Goal: Task Accomplishment & Management: Use online tool/utility

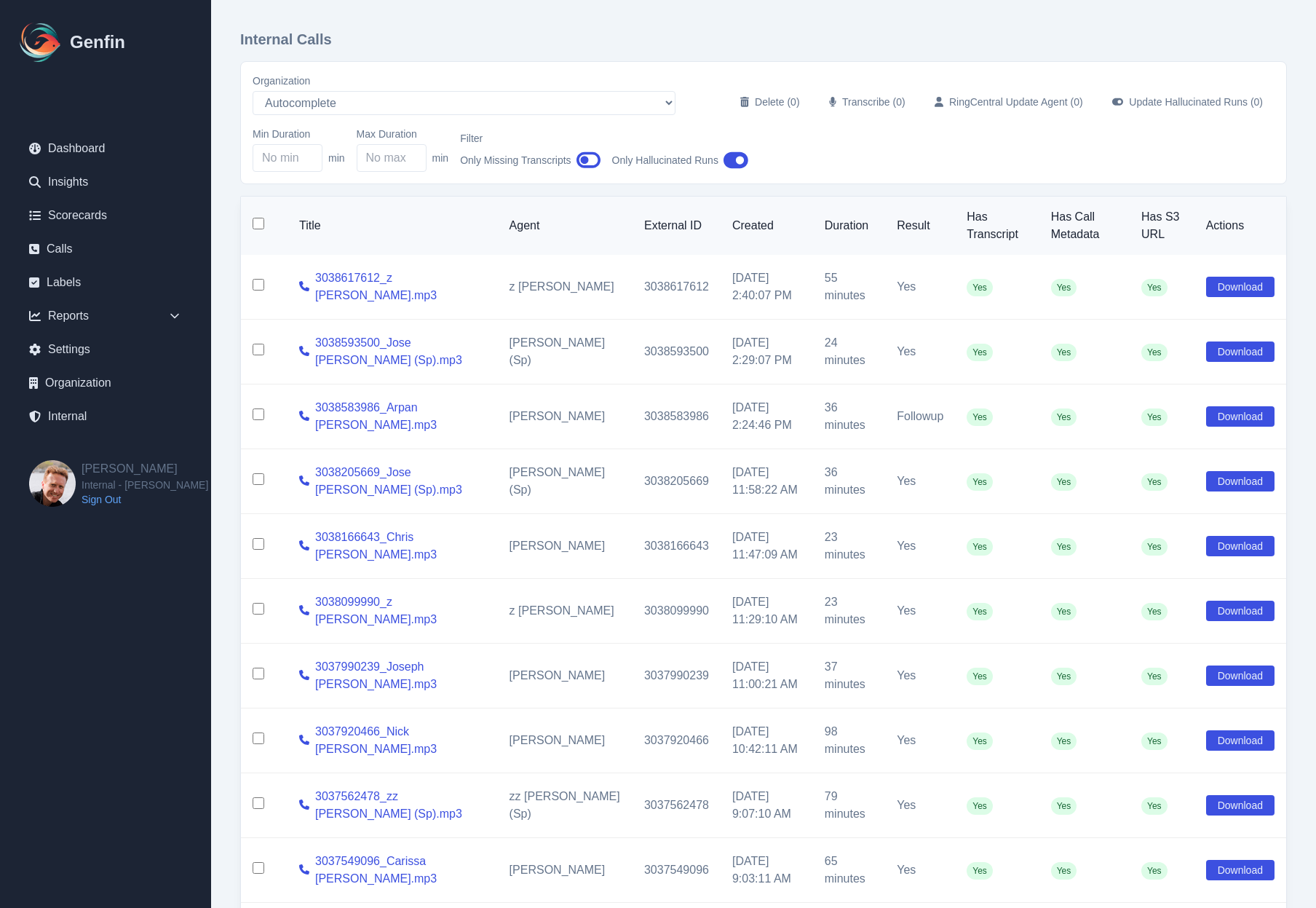
select select "5"
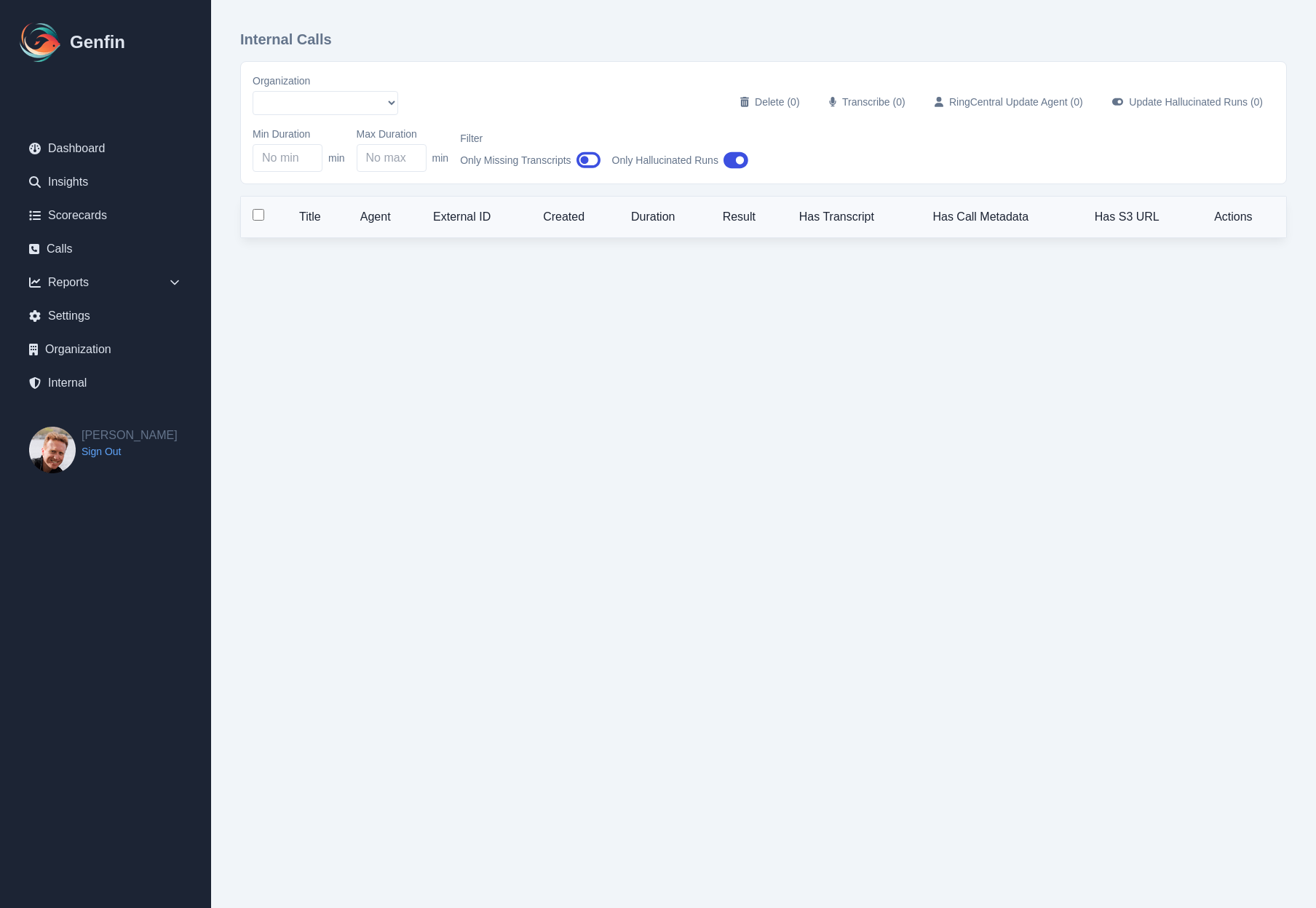
select select "5"
click at [85, 420] on link "Internal" at bounding box center [105, 416] width 176 height 29
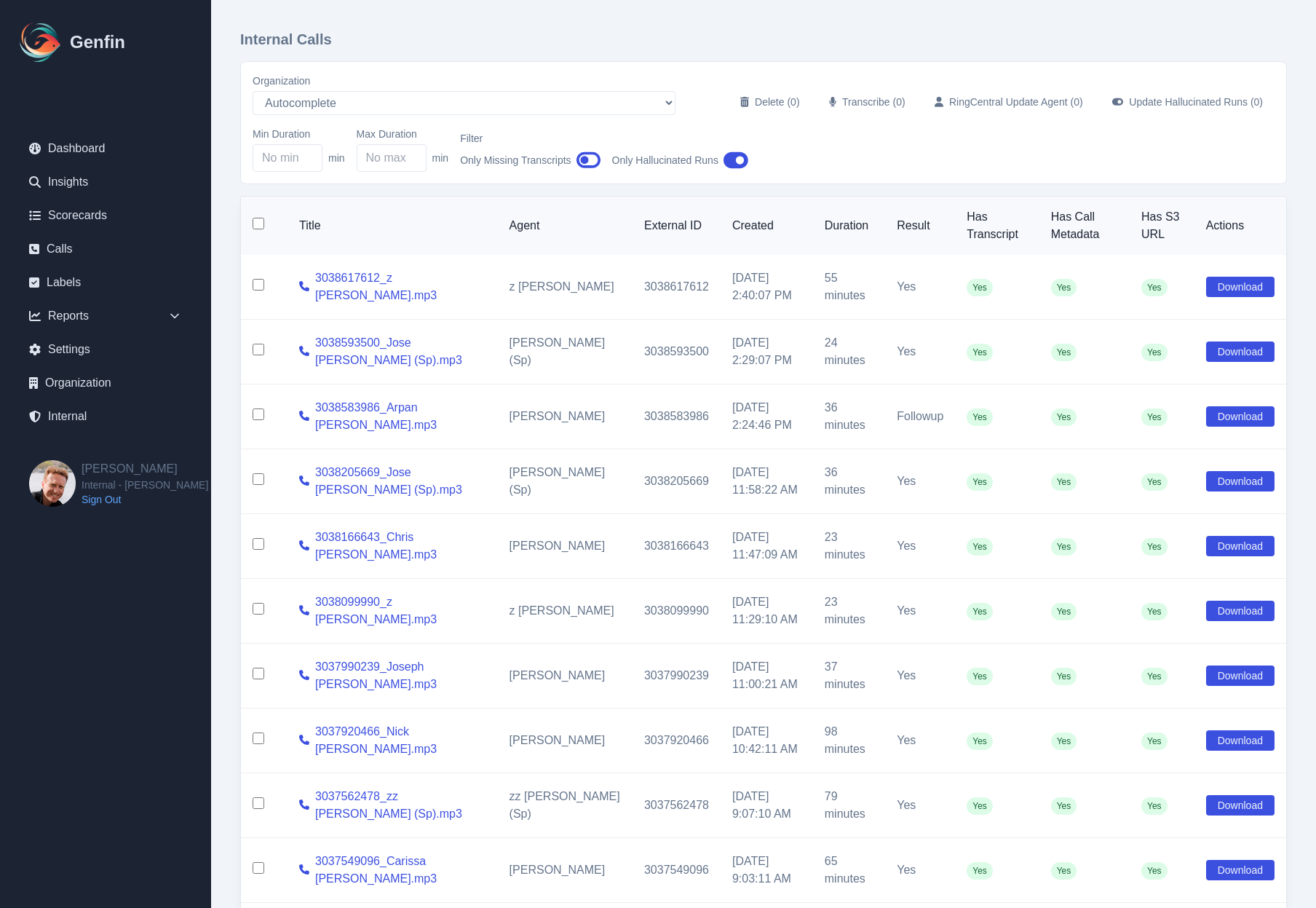
scroll to position [108, 0]
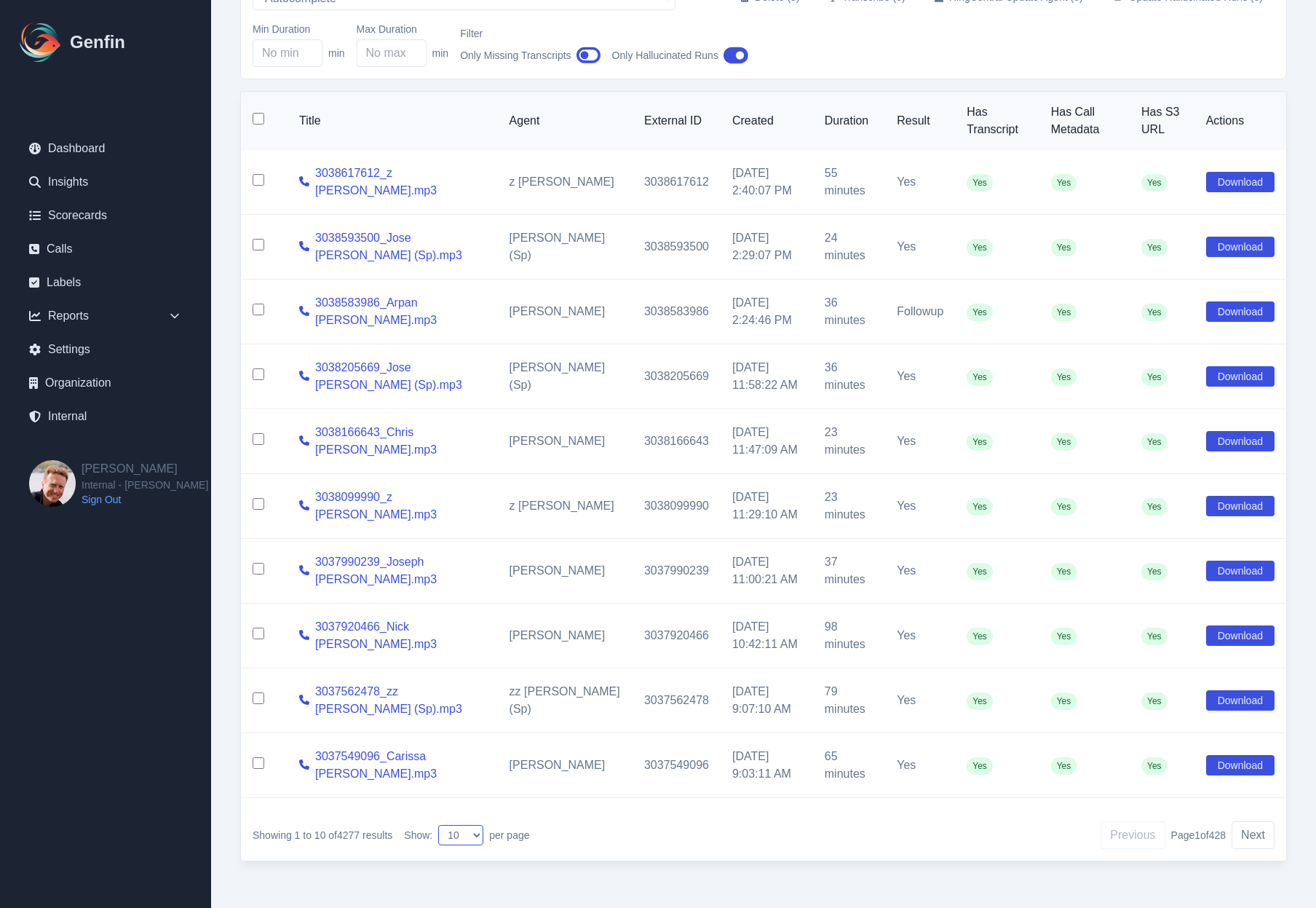
click at [468, 835] on select "10 25 50 100" at bounding box center [461, 836] width 45 height 21
click at [442, 826] on select "10 25 50 100" at bounding box center [461, 836] width 45 height 21
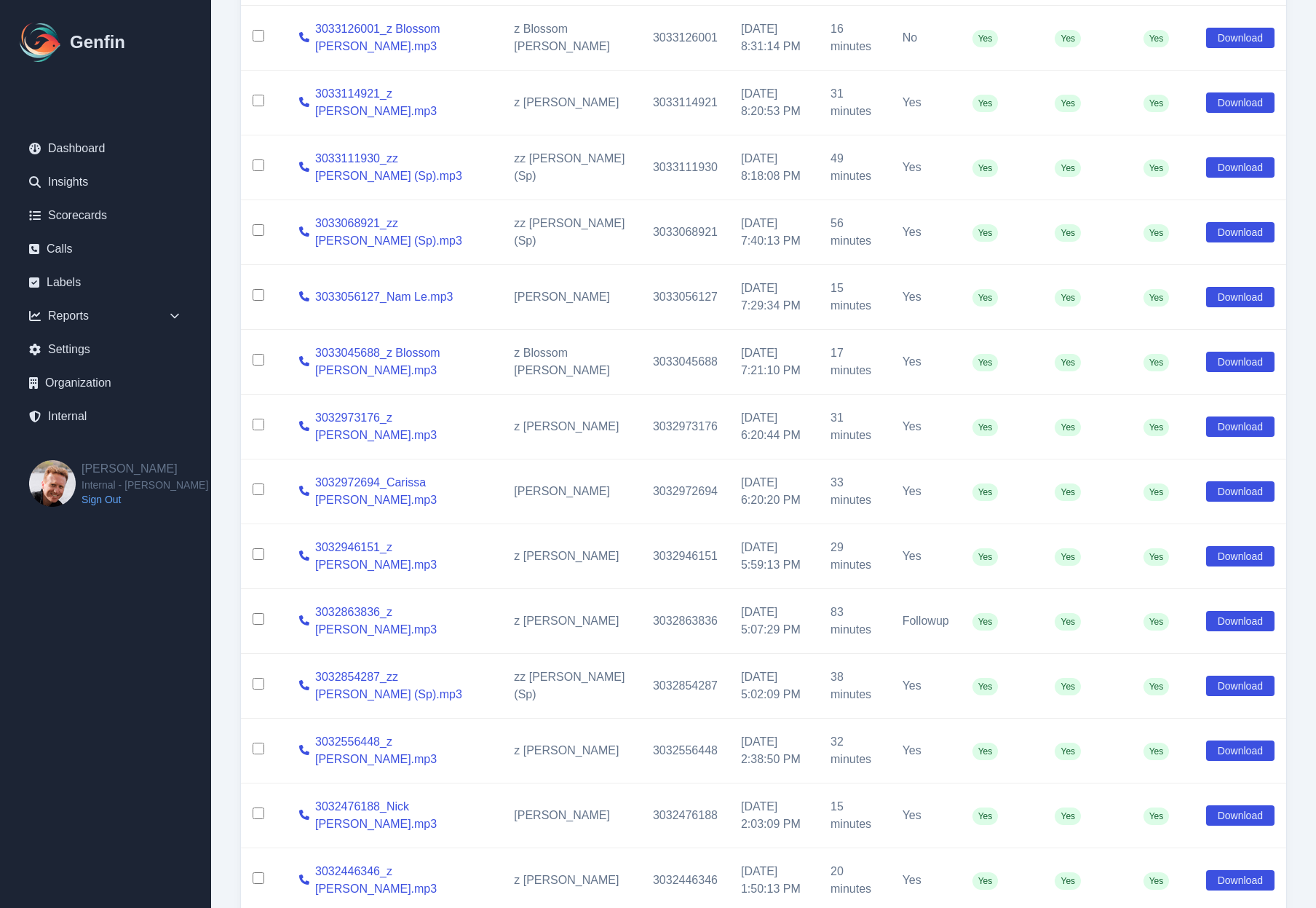
scroll to position [2700, 0]
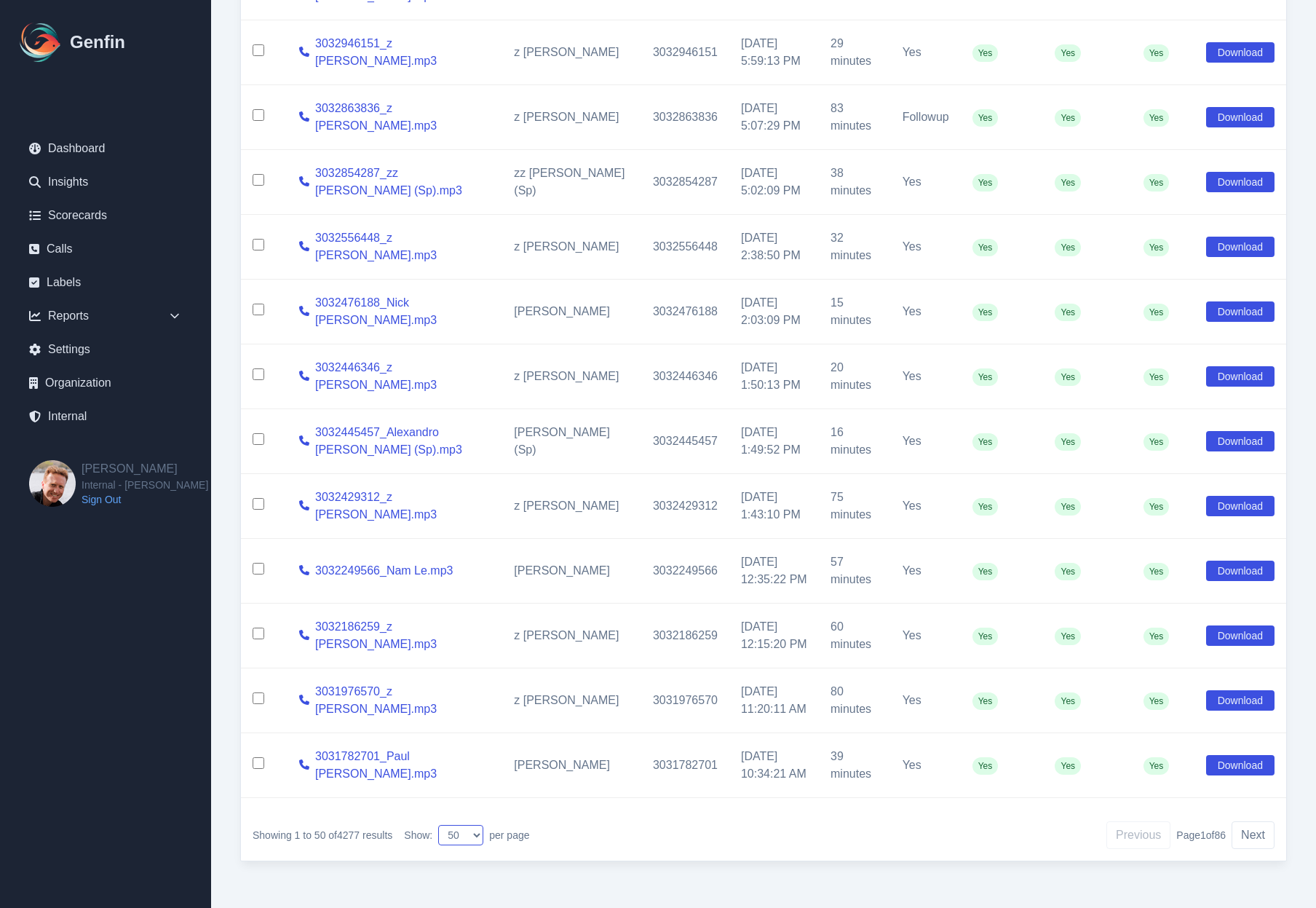
click at [463, 833] on select "10 25 50 100" at bounding box center [461, 836] width 45 height 21
select select "100"
click at [442, 826] on select "10 25 50 100" at bounding box center [461, 836] width 45 height 21
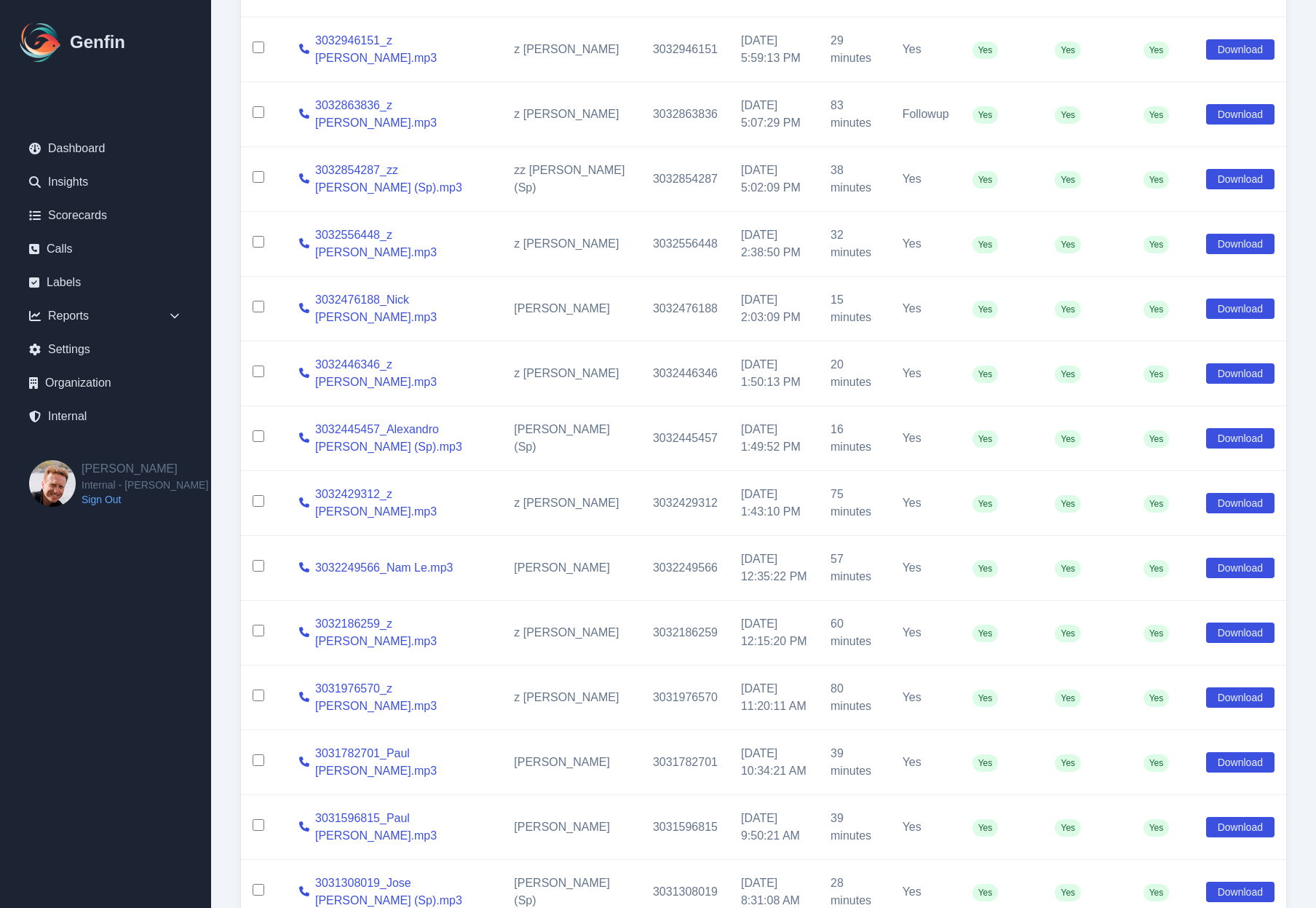
click at [226, 716] on div "Internal Calls Organization AADirect Aainsco.com Aainsco.com alec+america@syste…" at bounding box center [764, 723] width 1105 height 6847
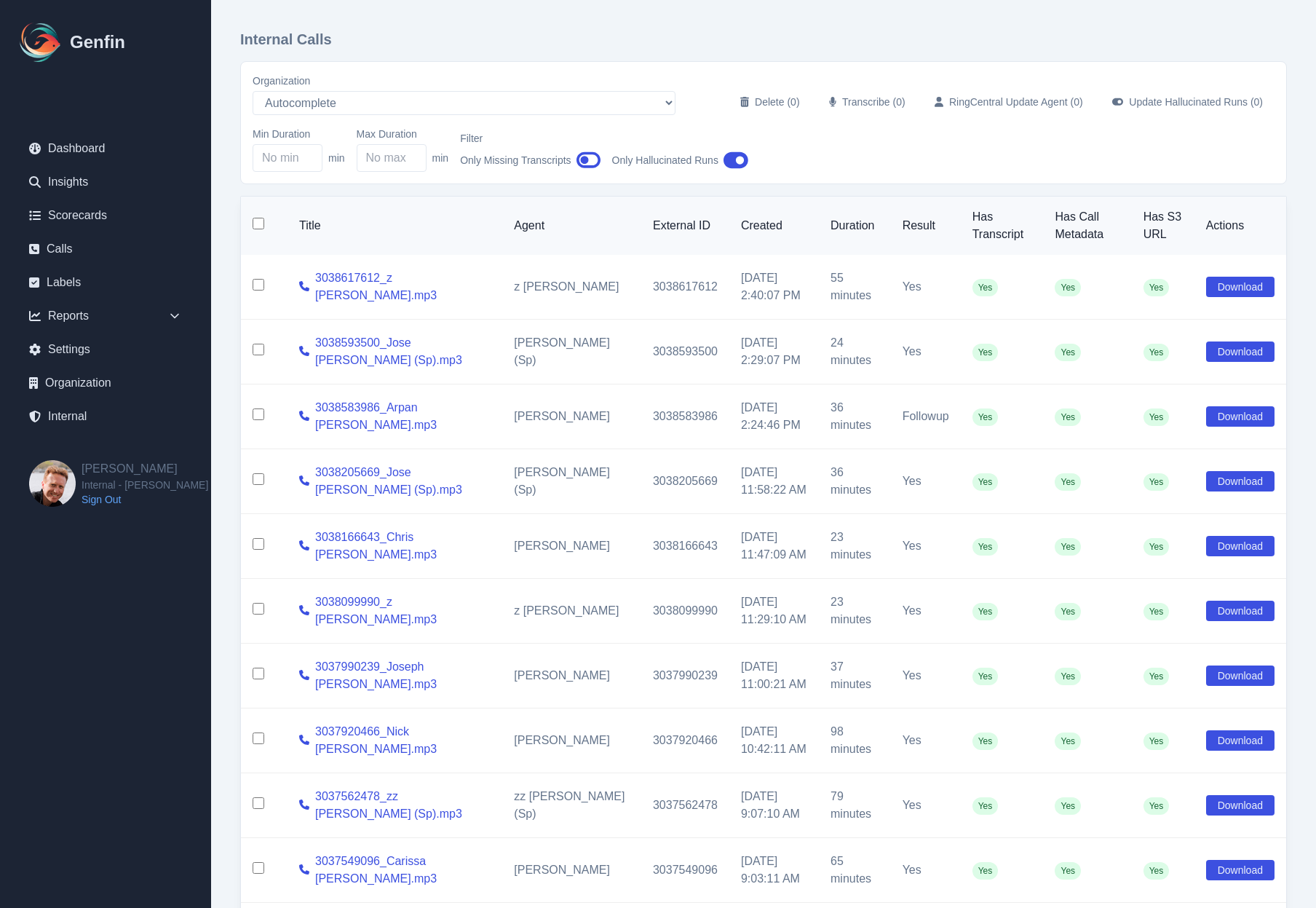
click at [258, 227] on input "checkbox" at bounding box center [259, 224] width 11 height 11
checkbox input "true"
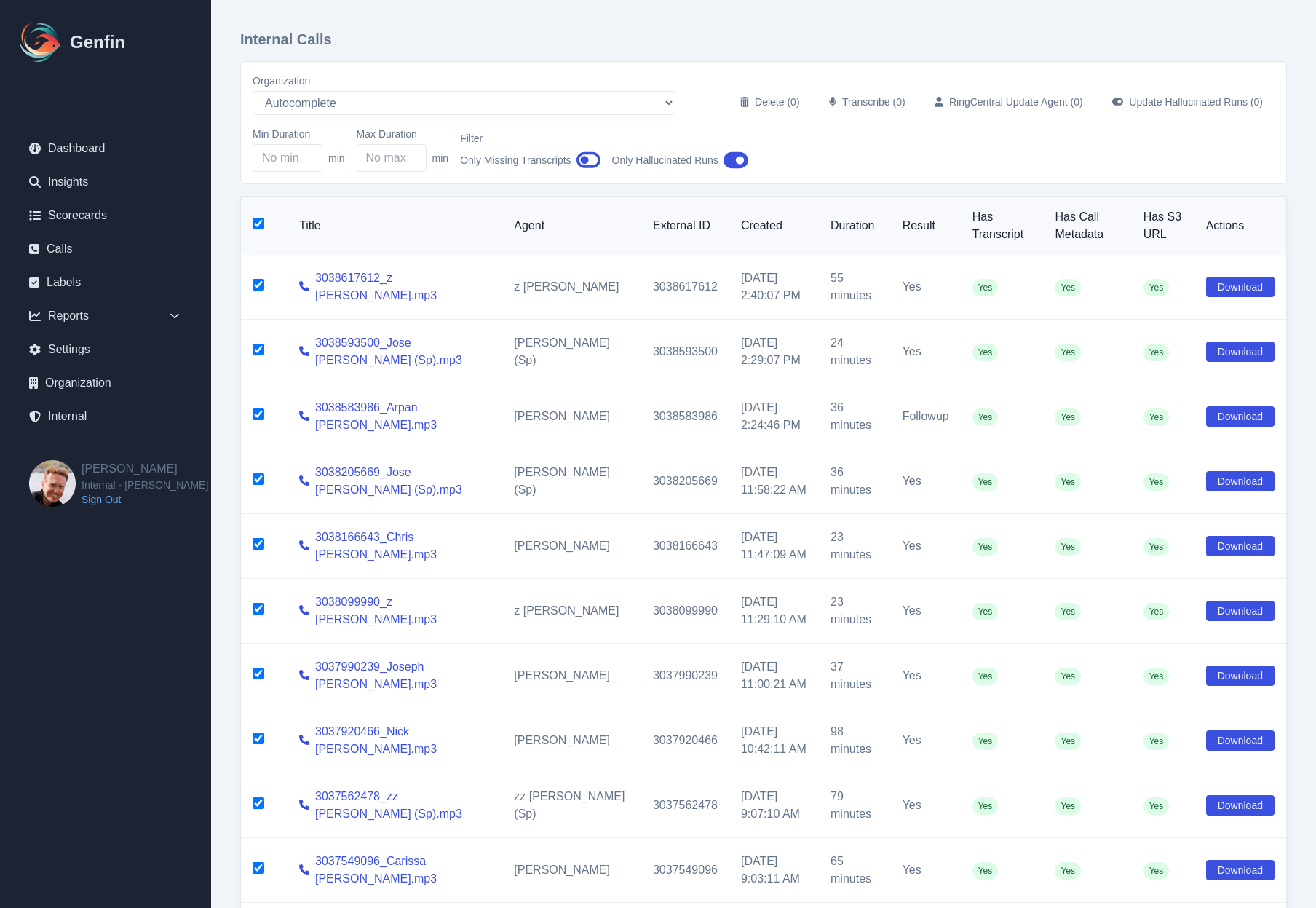
checkbox input "true"
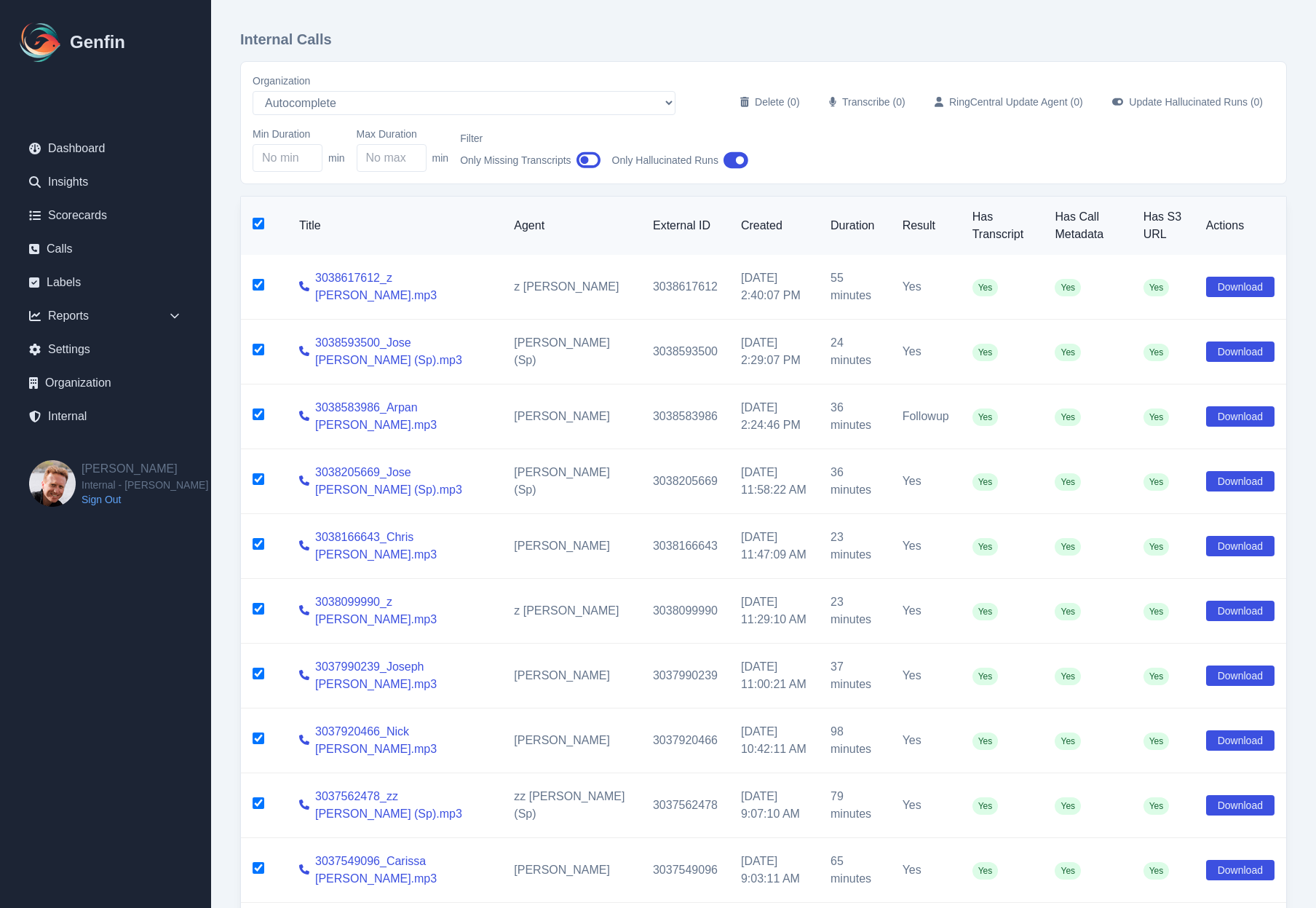
checkbox input "true"
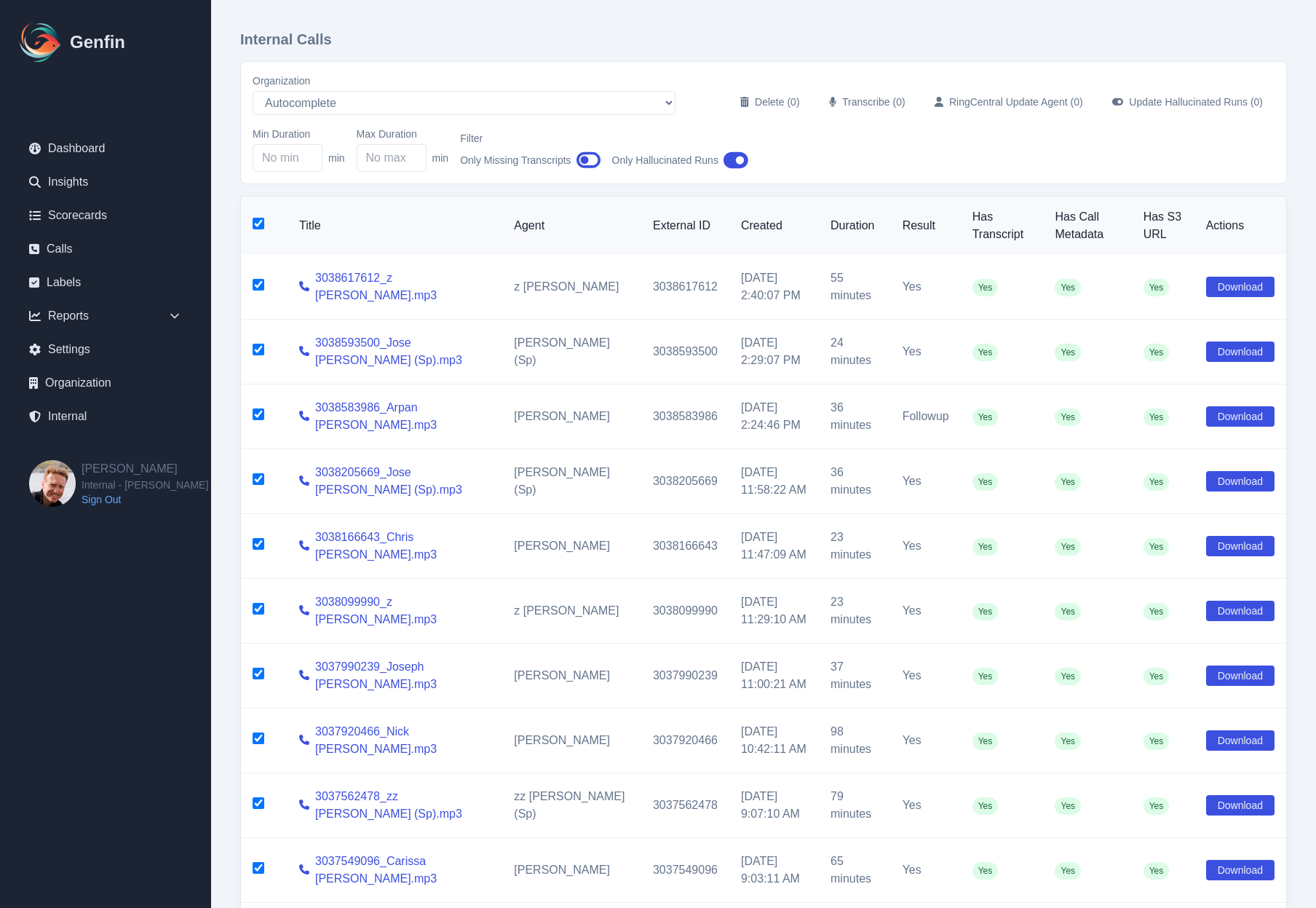
checkbox input "true"
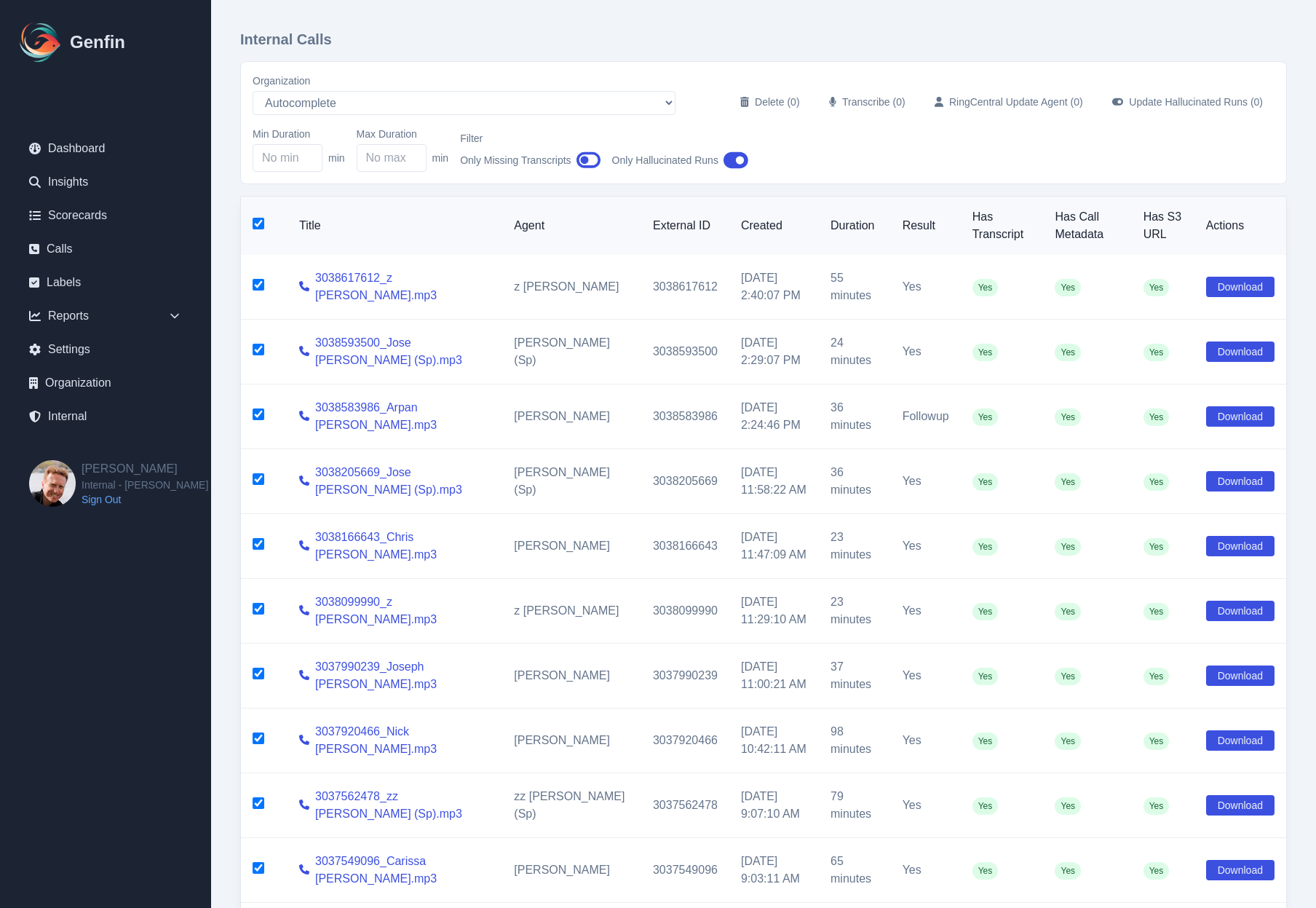
checkbox input "true"
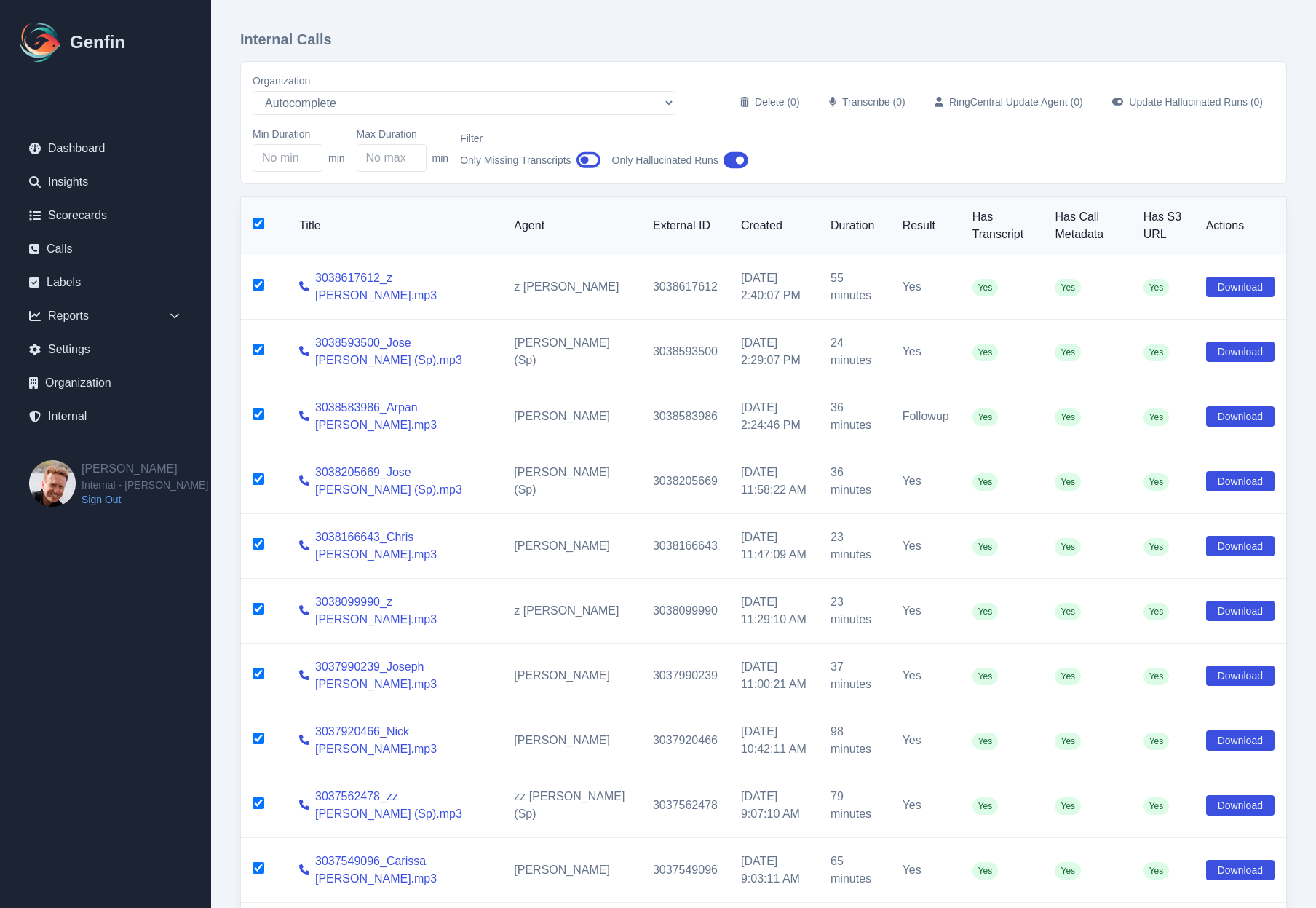
checkbox input "true"
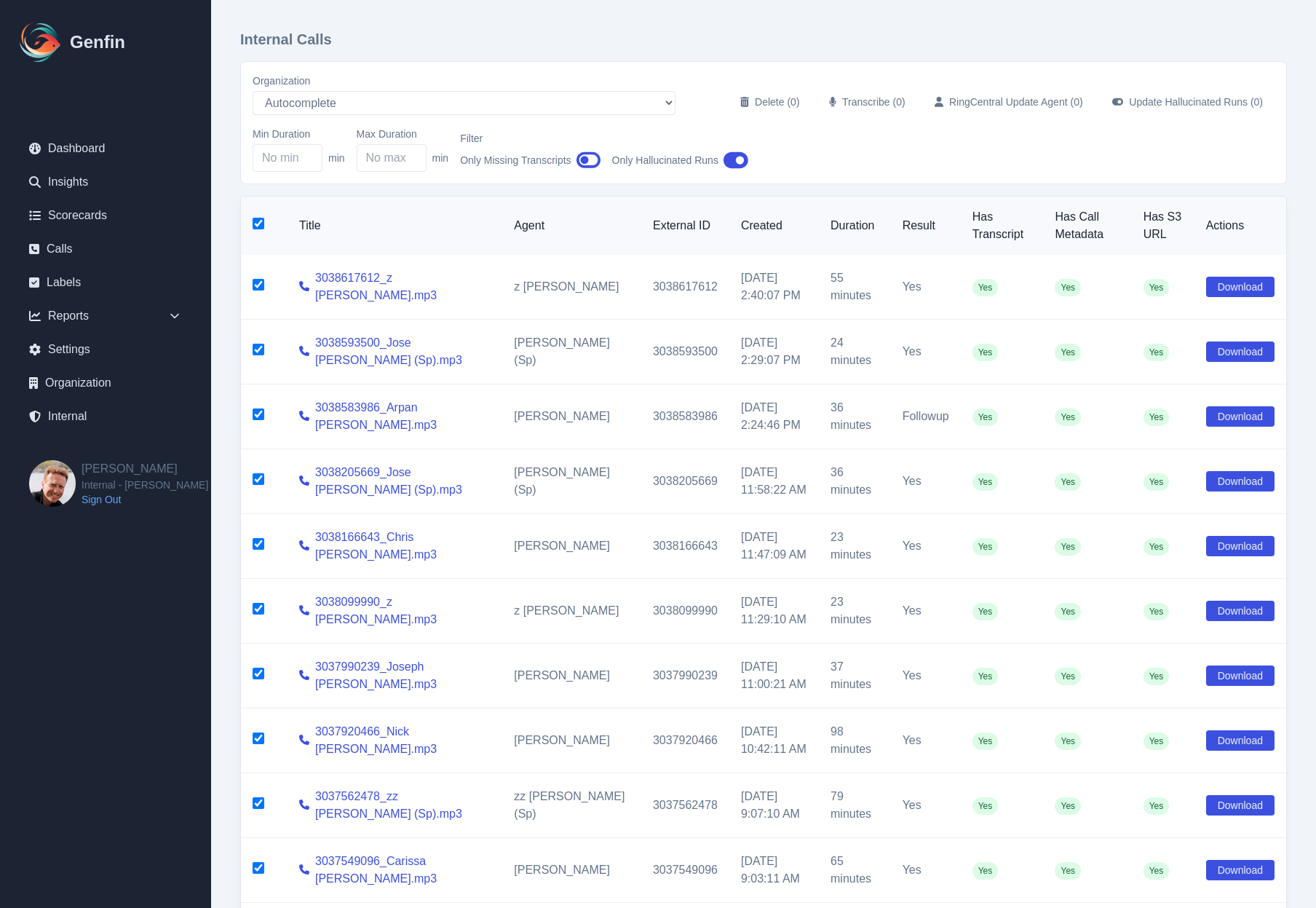
checkbox input "true"
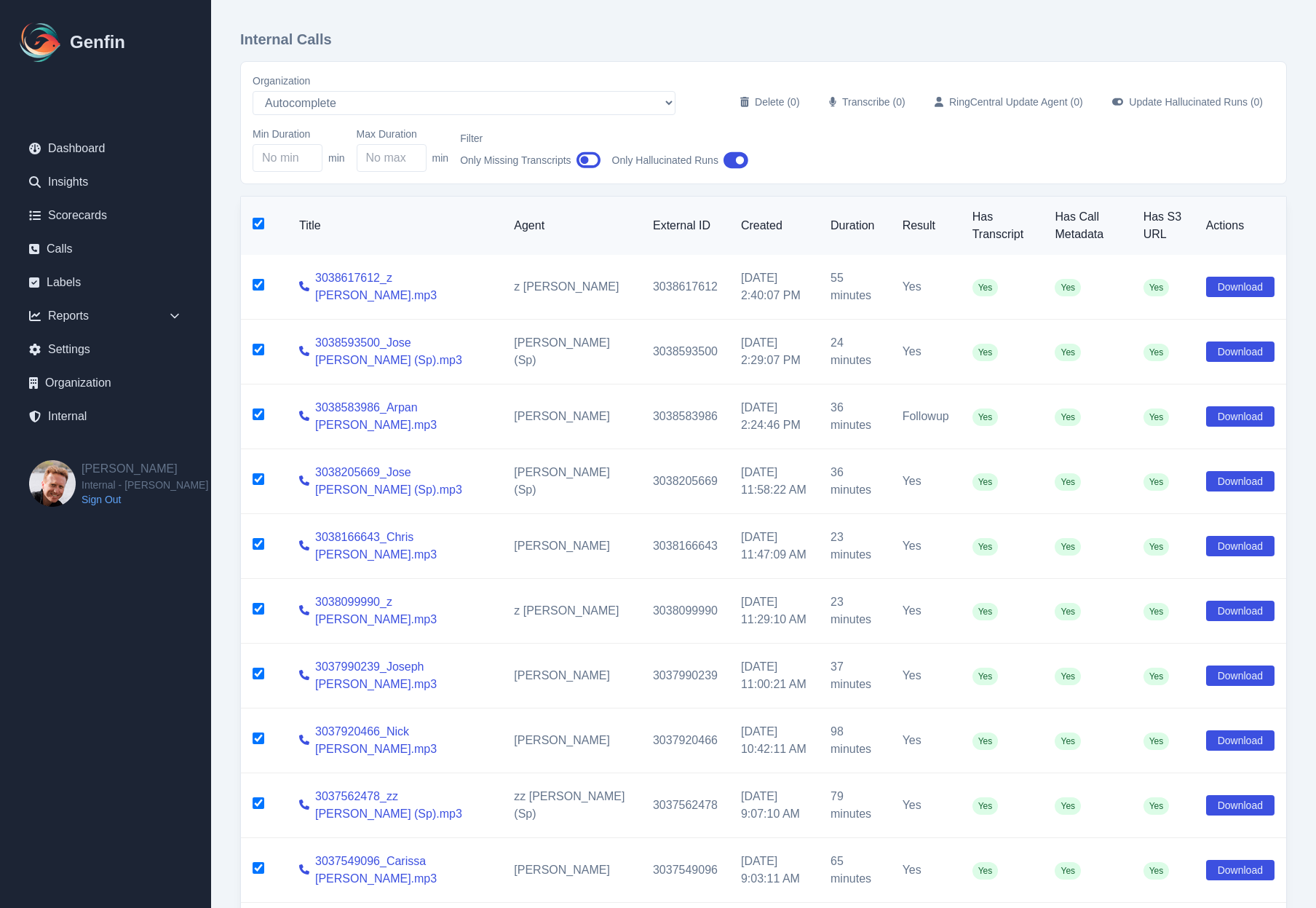
checkbox input "true"
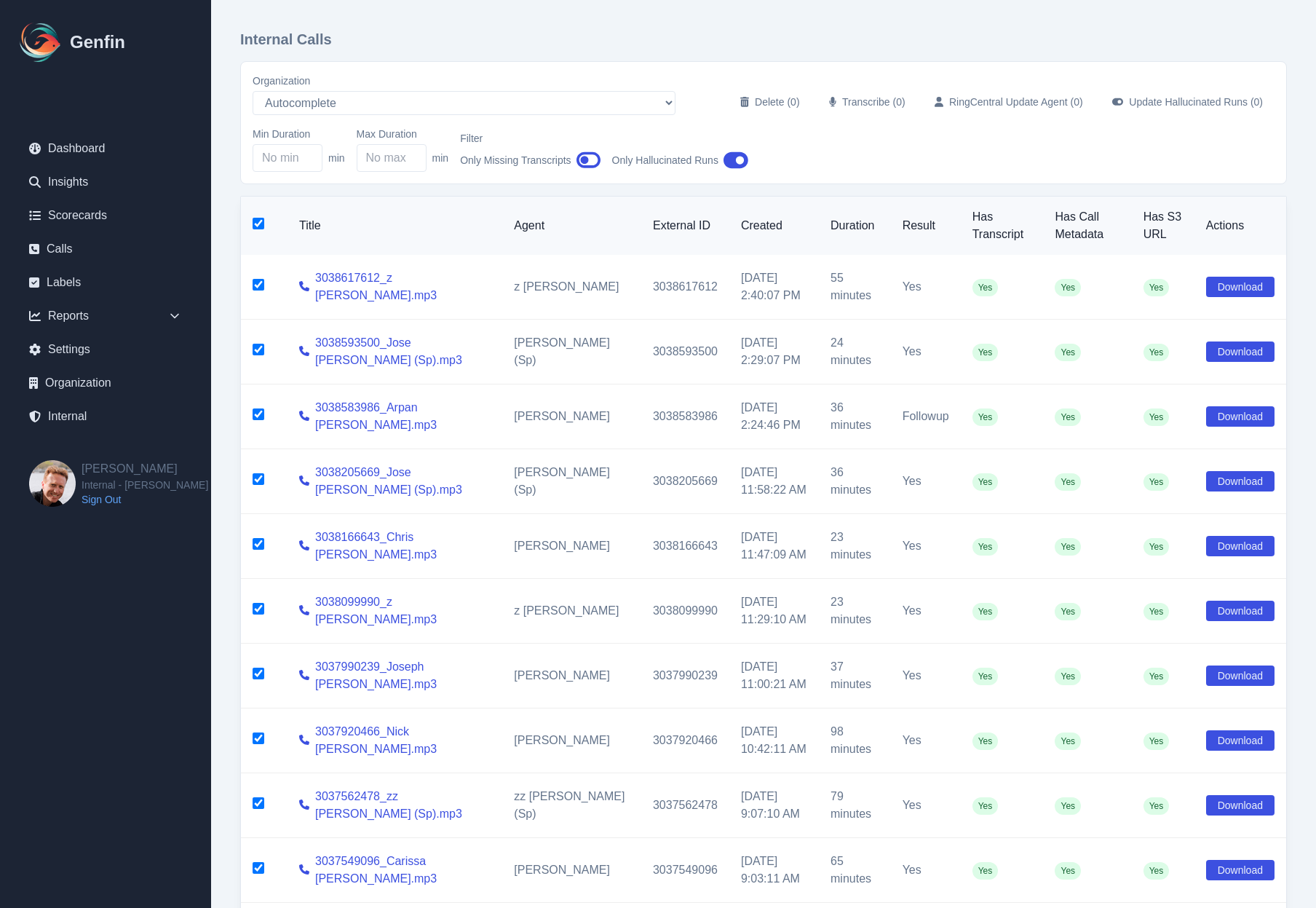
checkbox input "true"
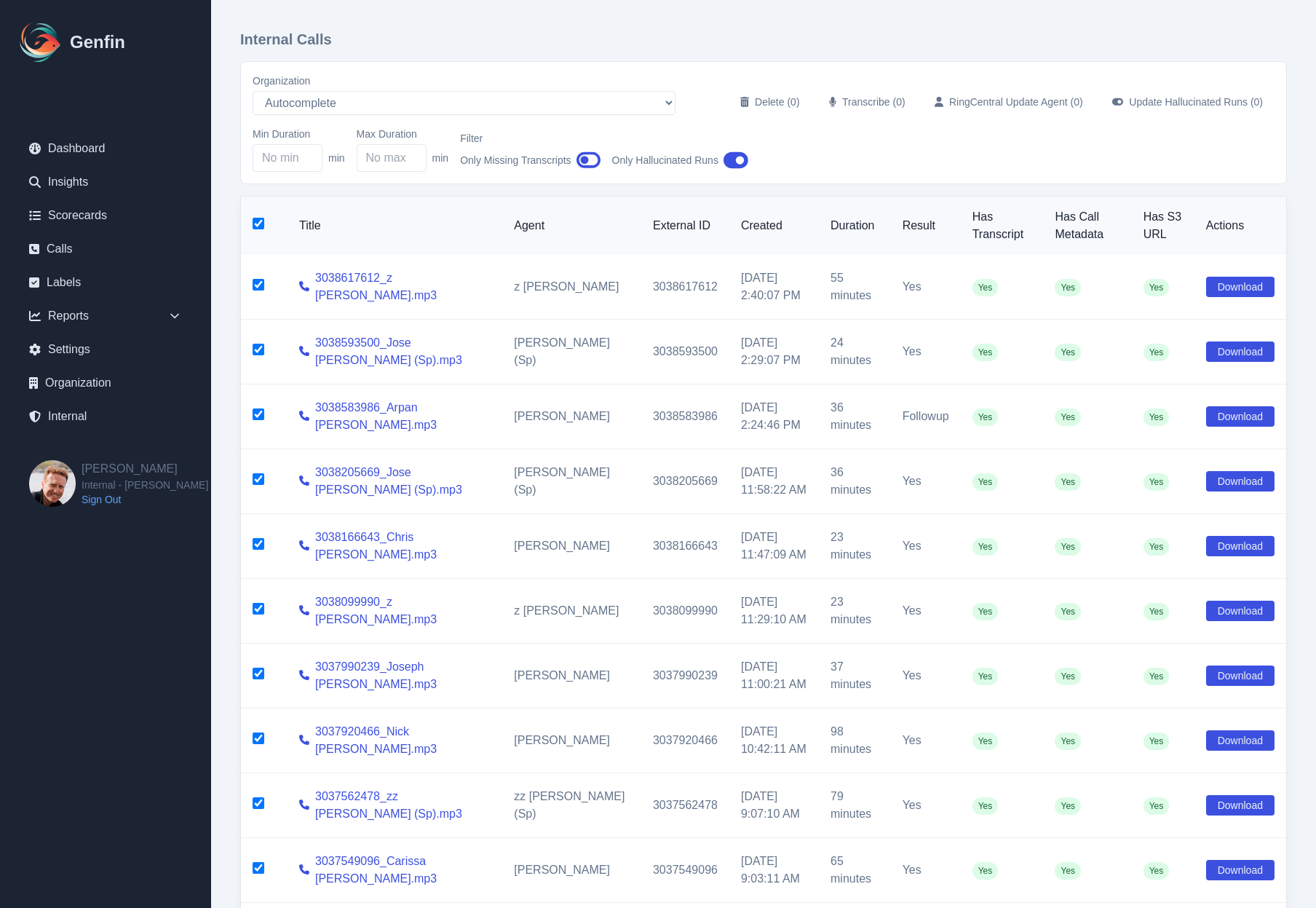
checkbox input "true"
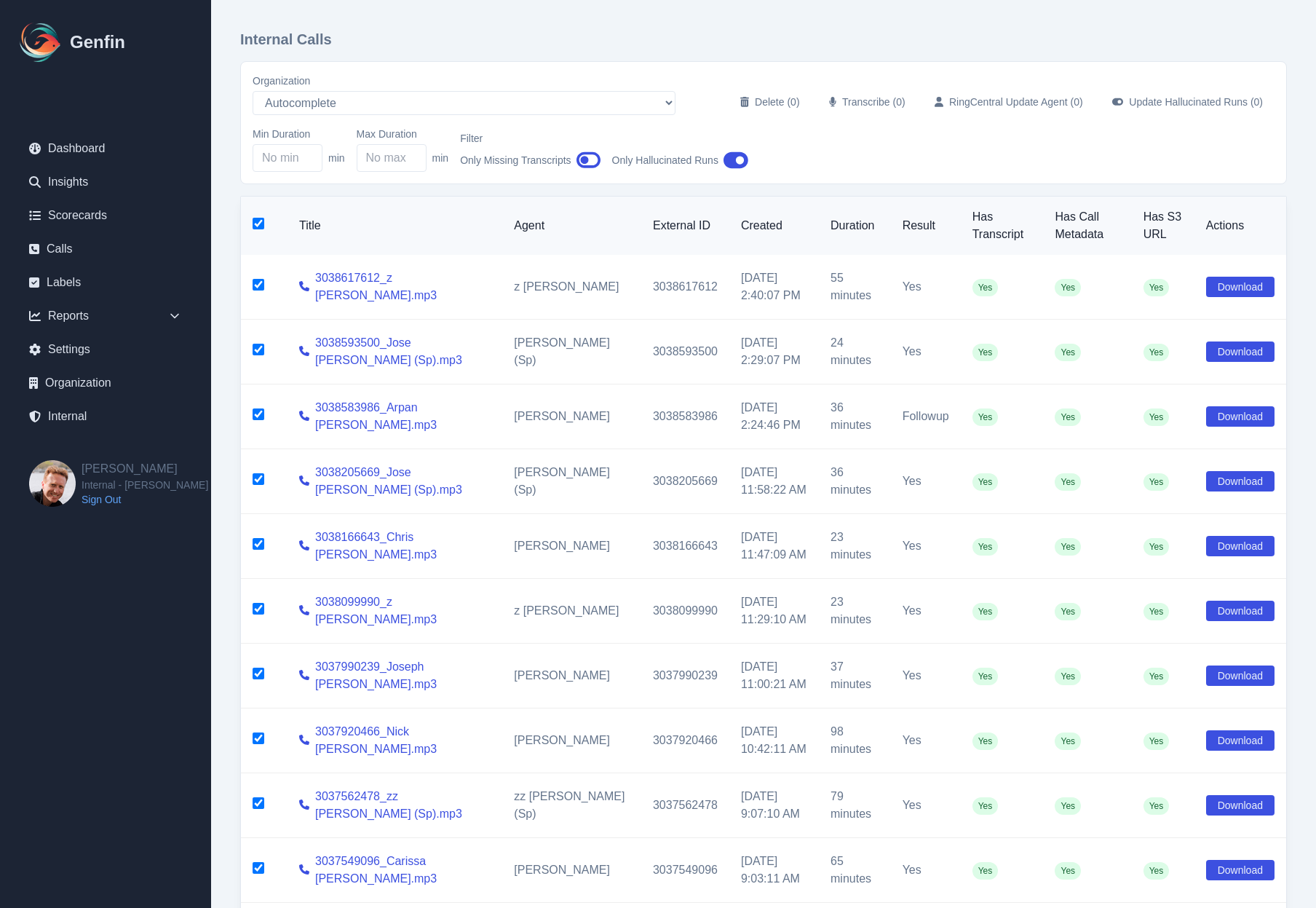
checkbox input "true"
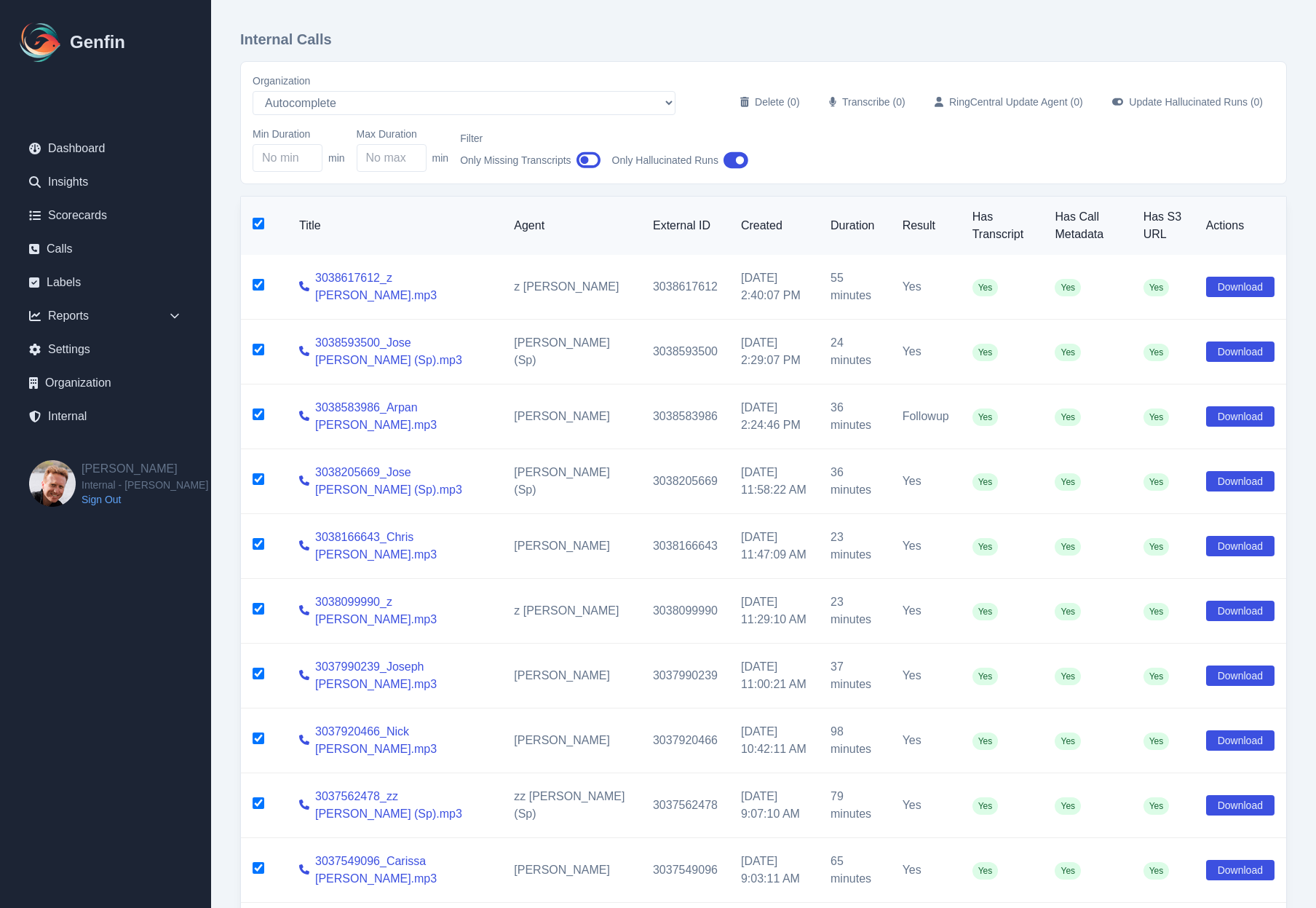
checkbox input "true"
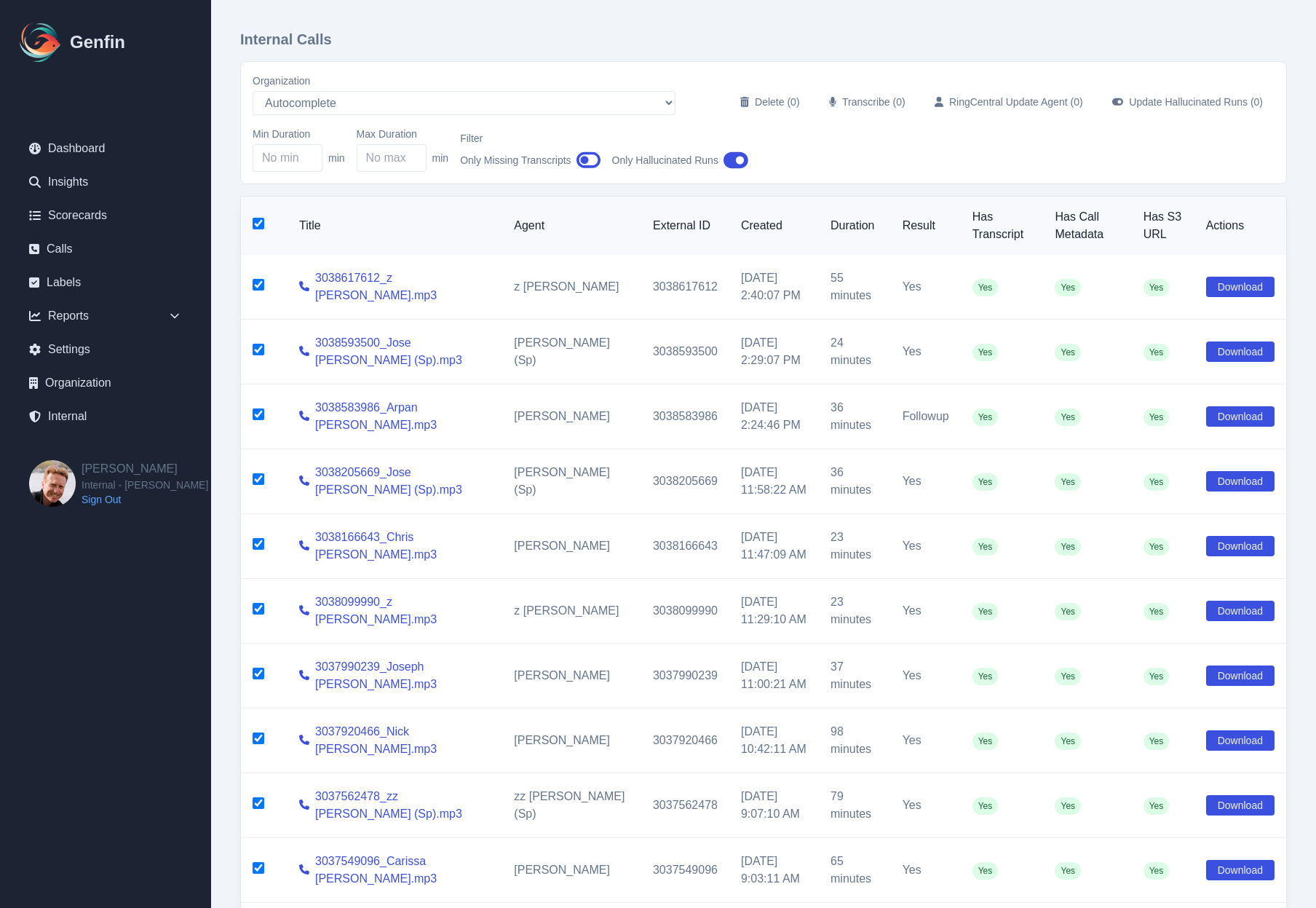
checkbox input "true"
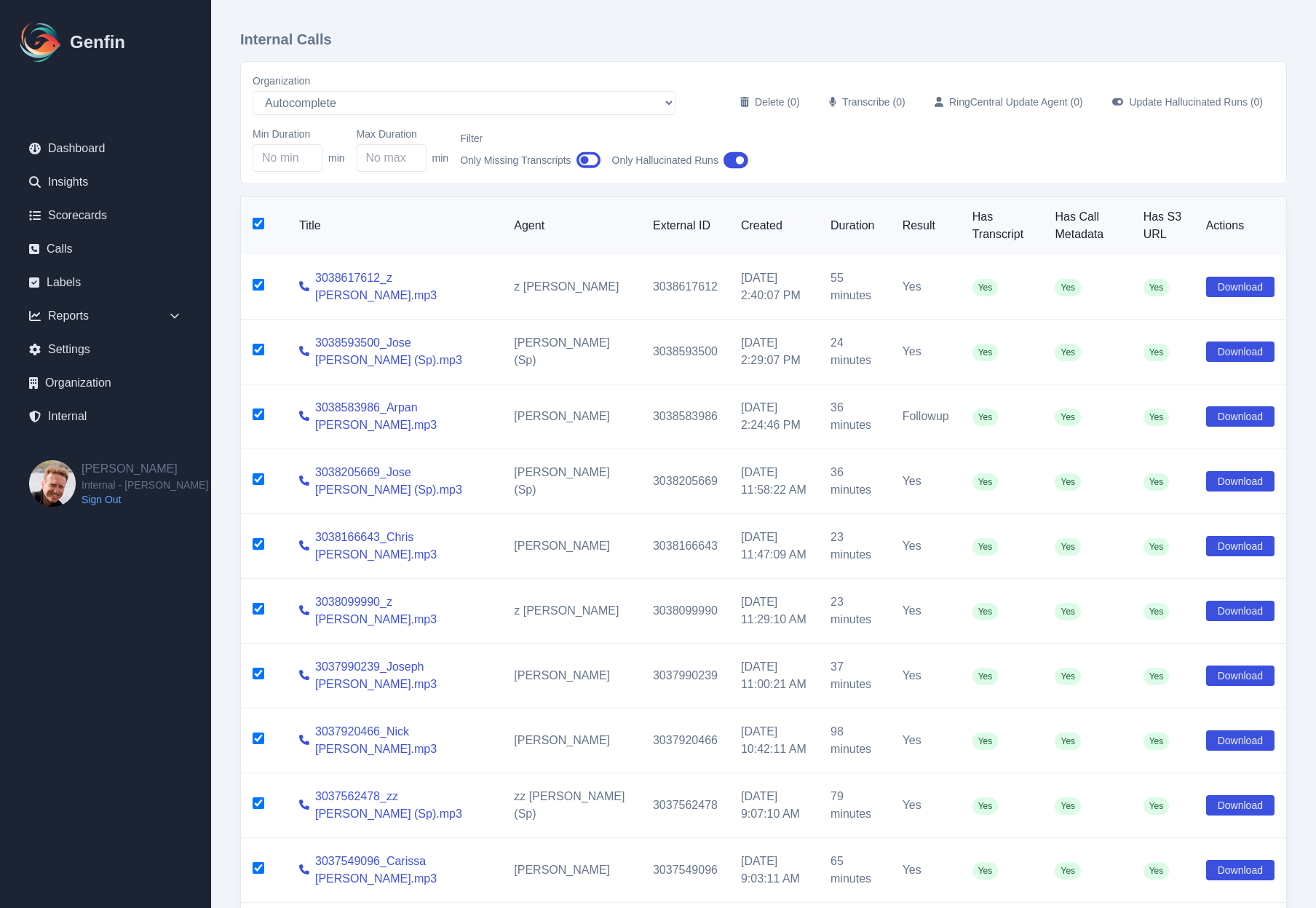
checkbox input "true"
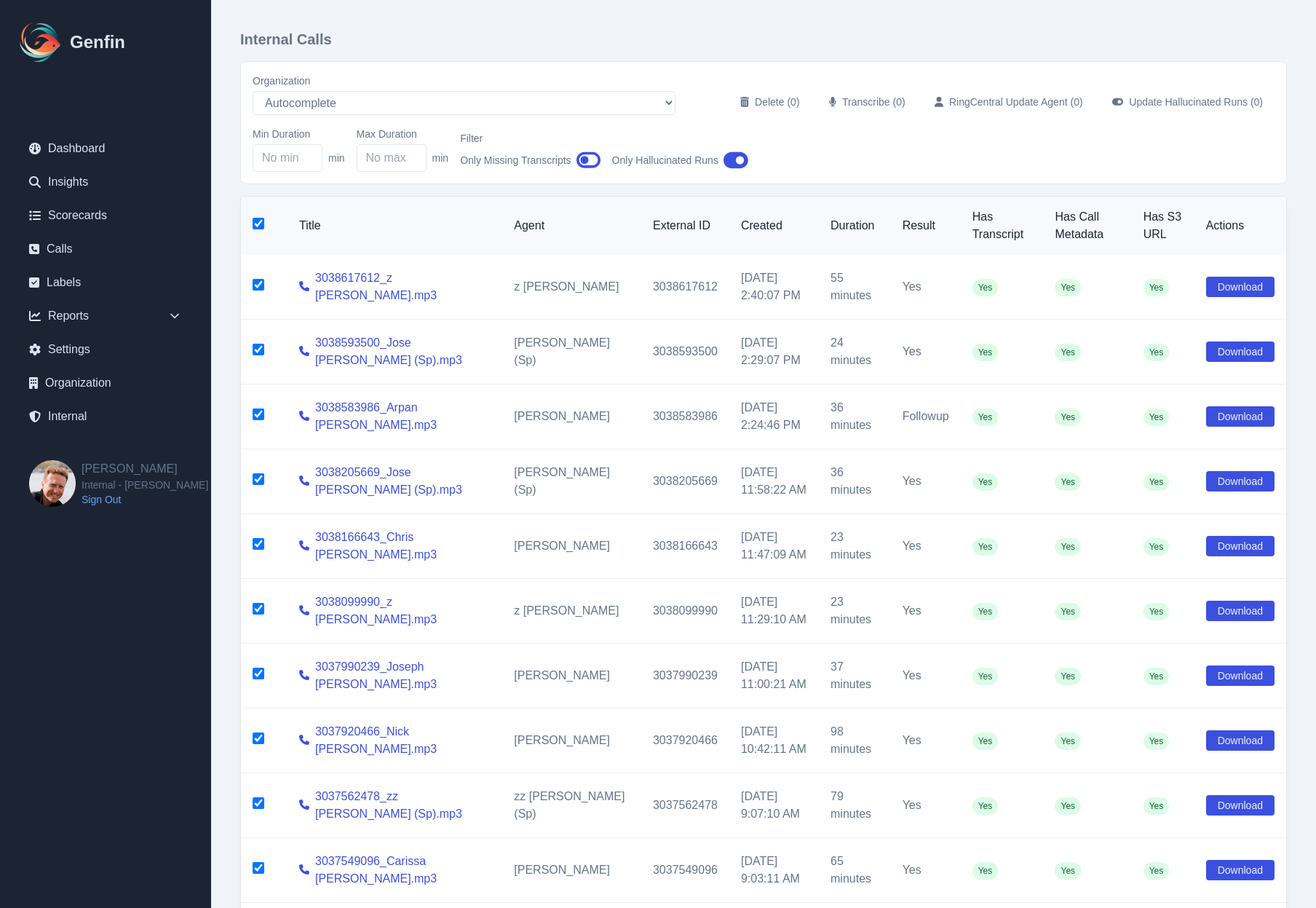
checkbox input "true"
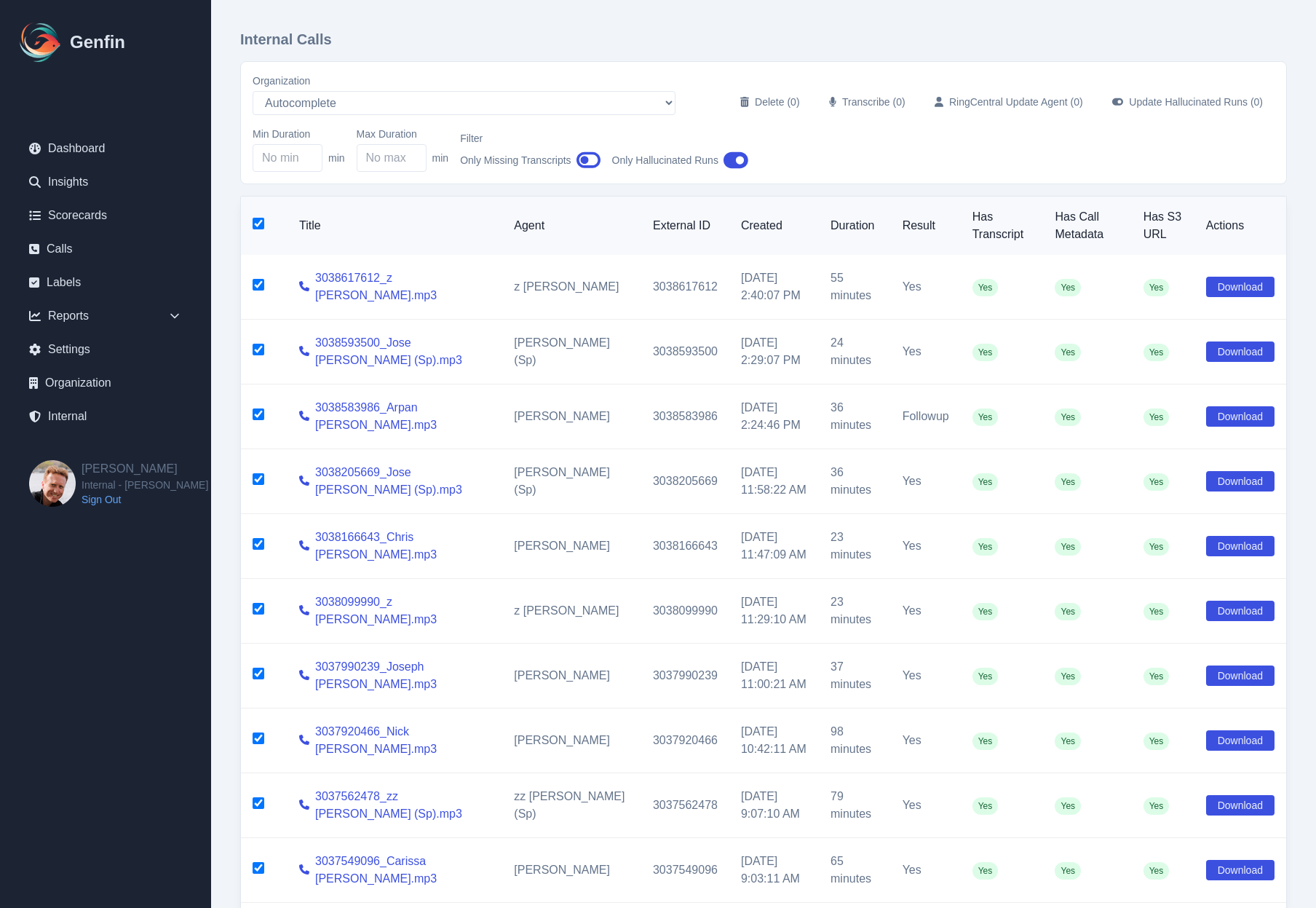
checkbox input "true"
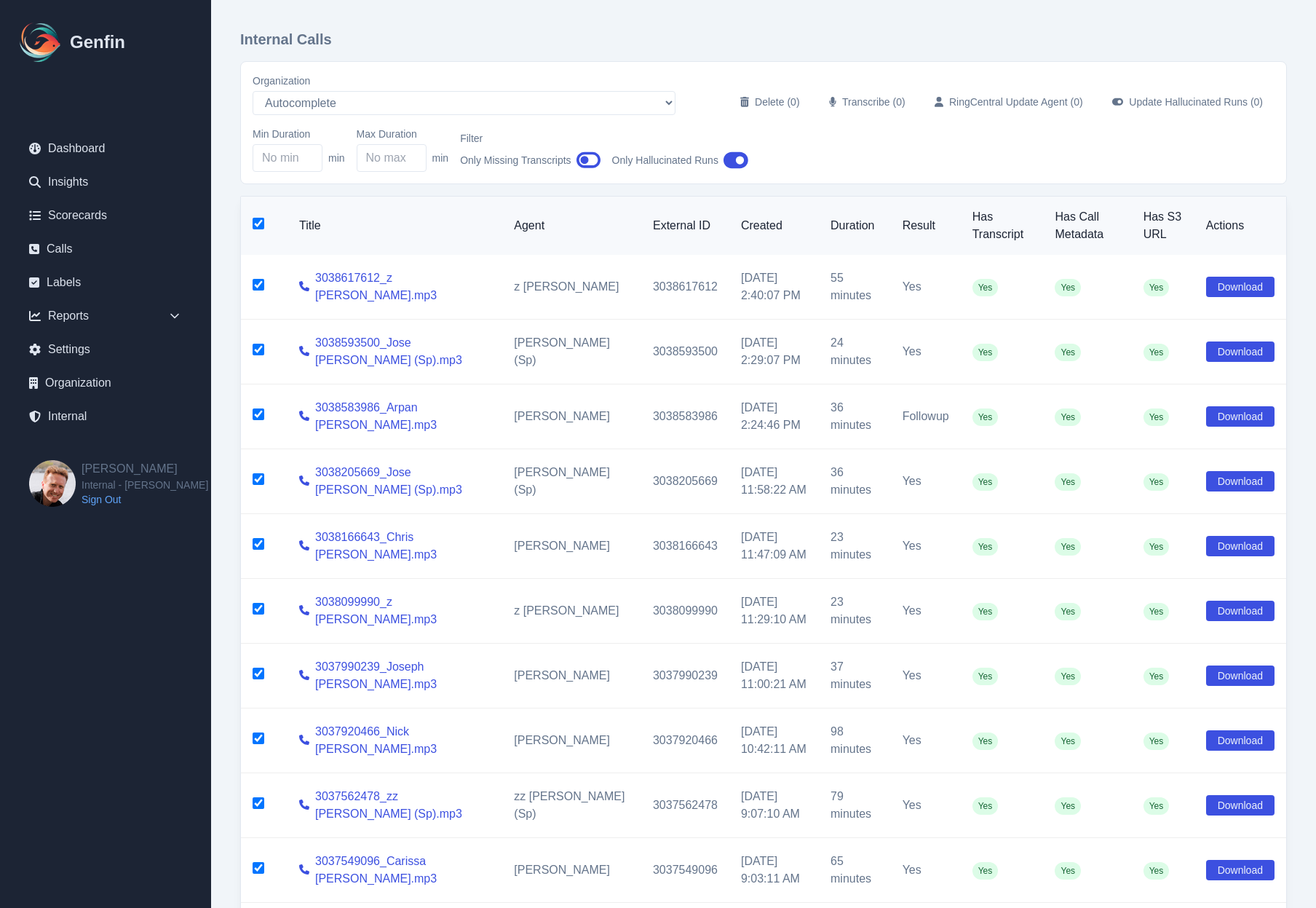
checkbox input "true"
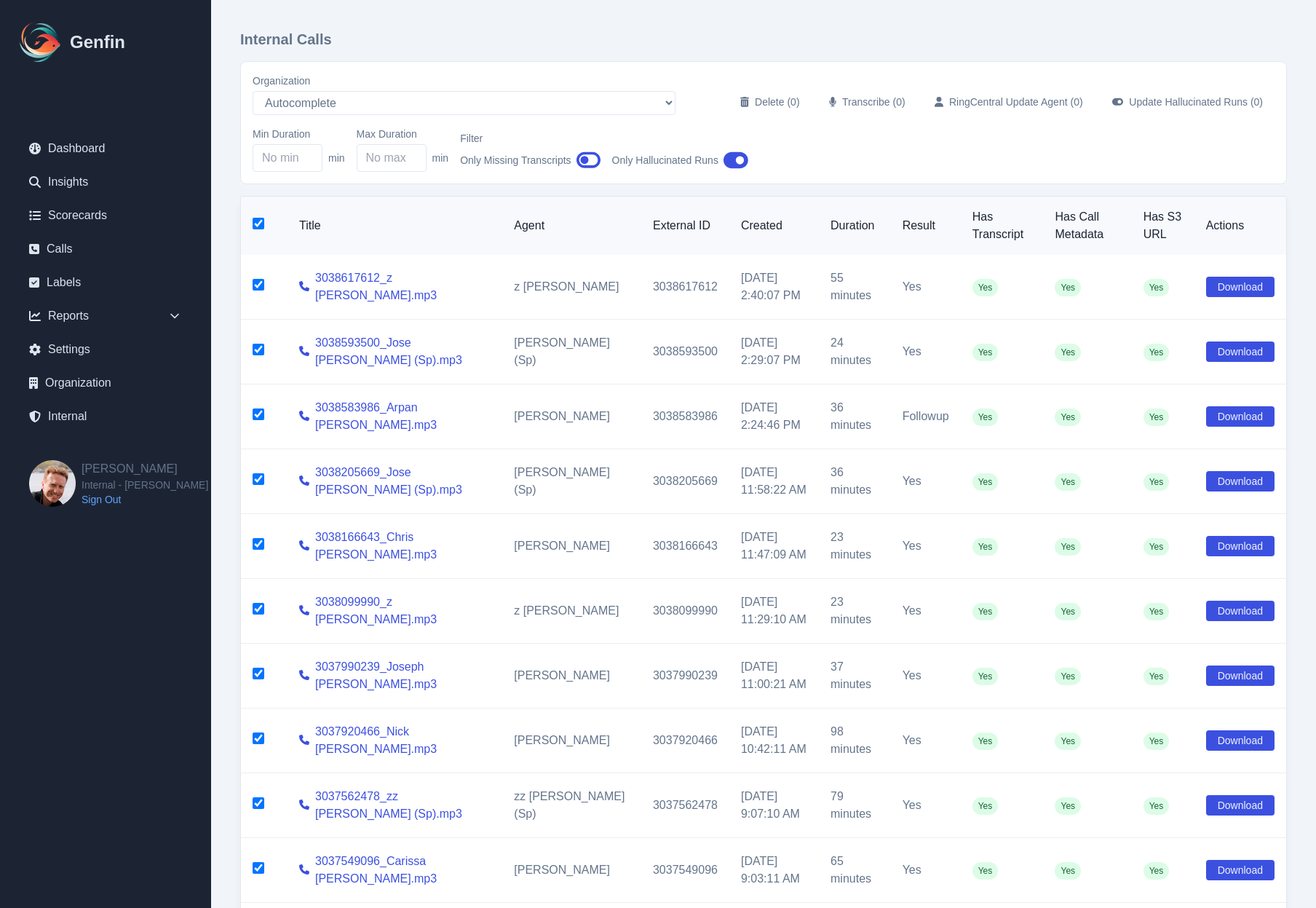
checkbox input "true"
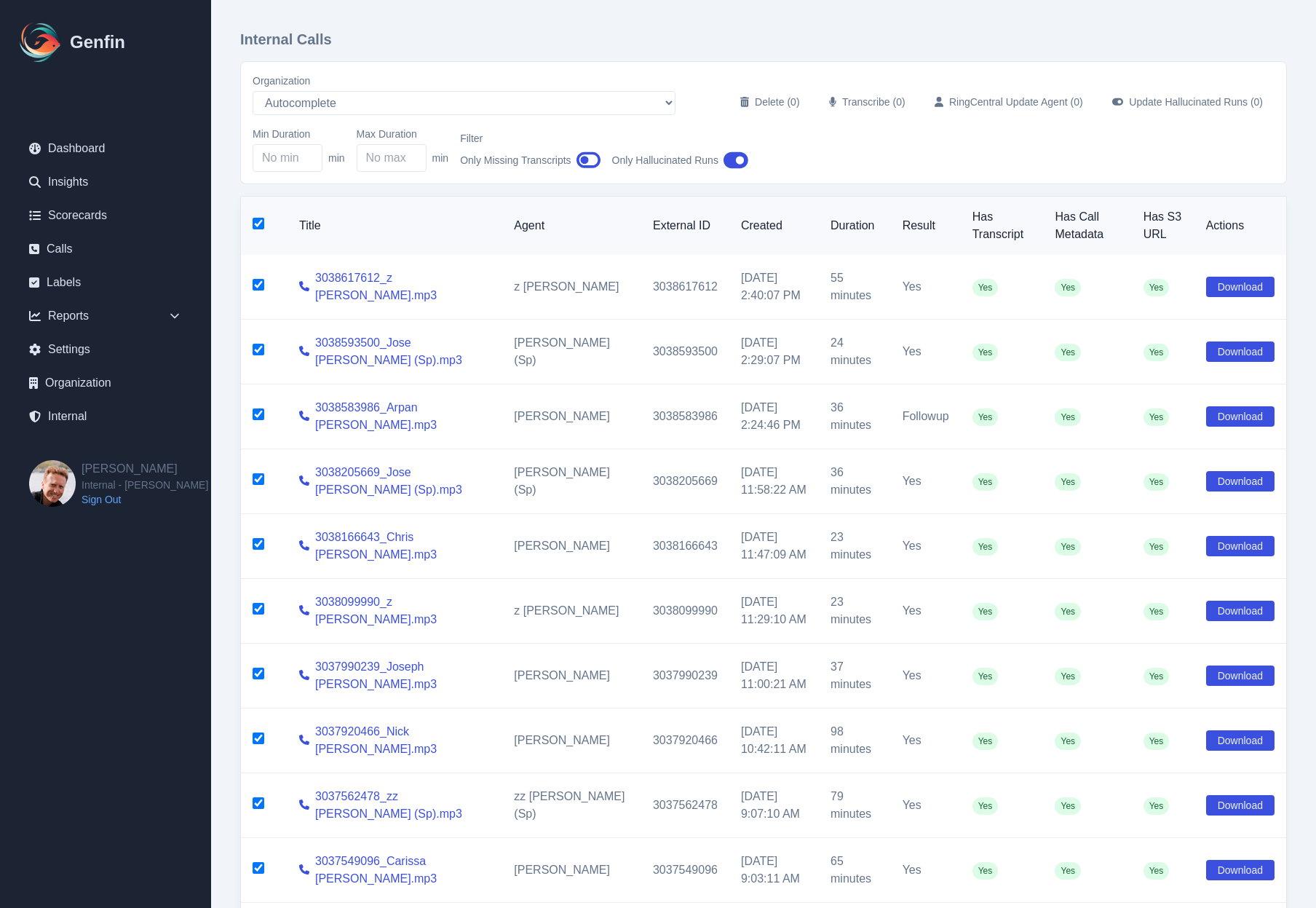
checkbox input "true"
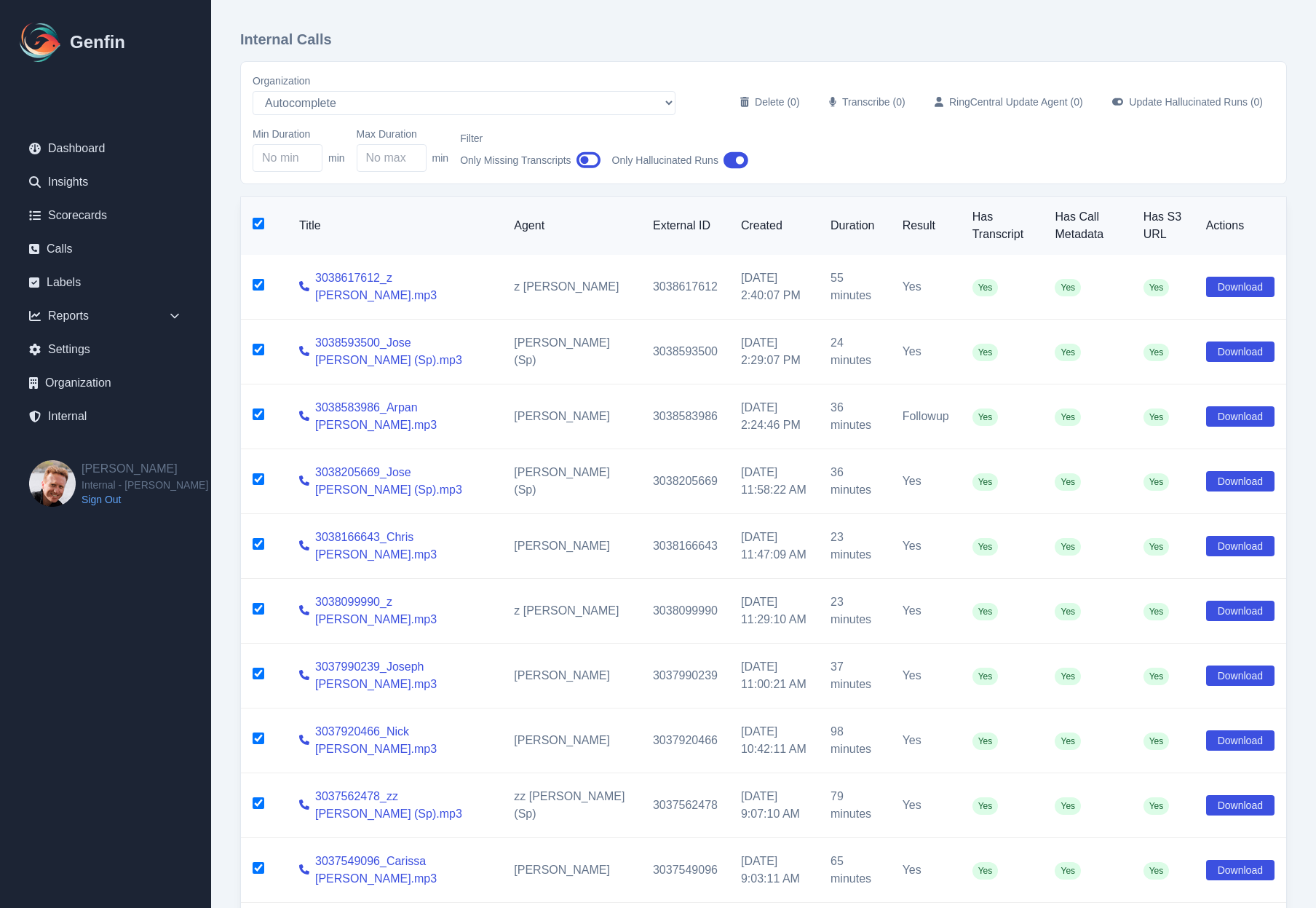
checkbox input "true"
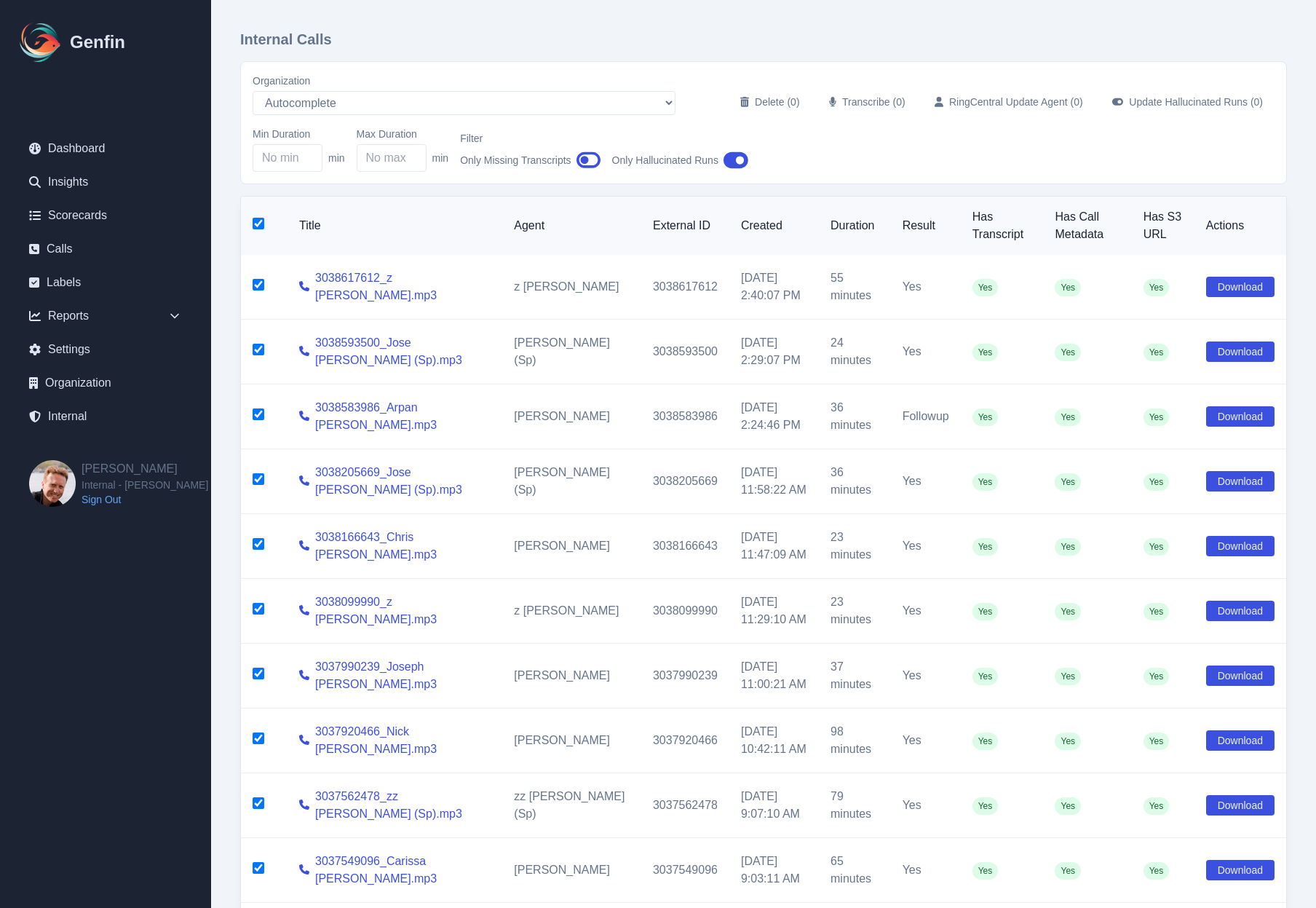
checkbox input "true"
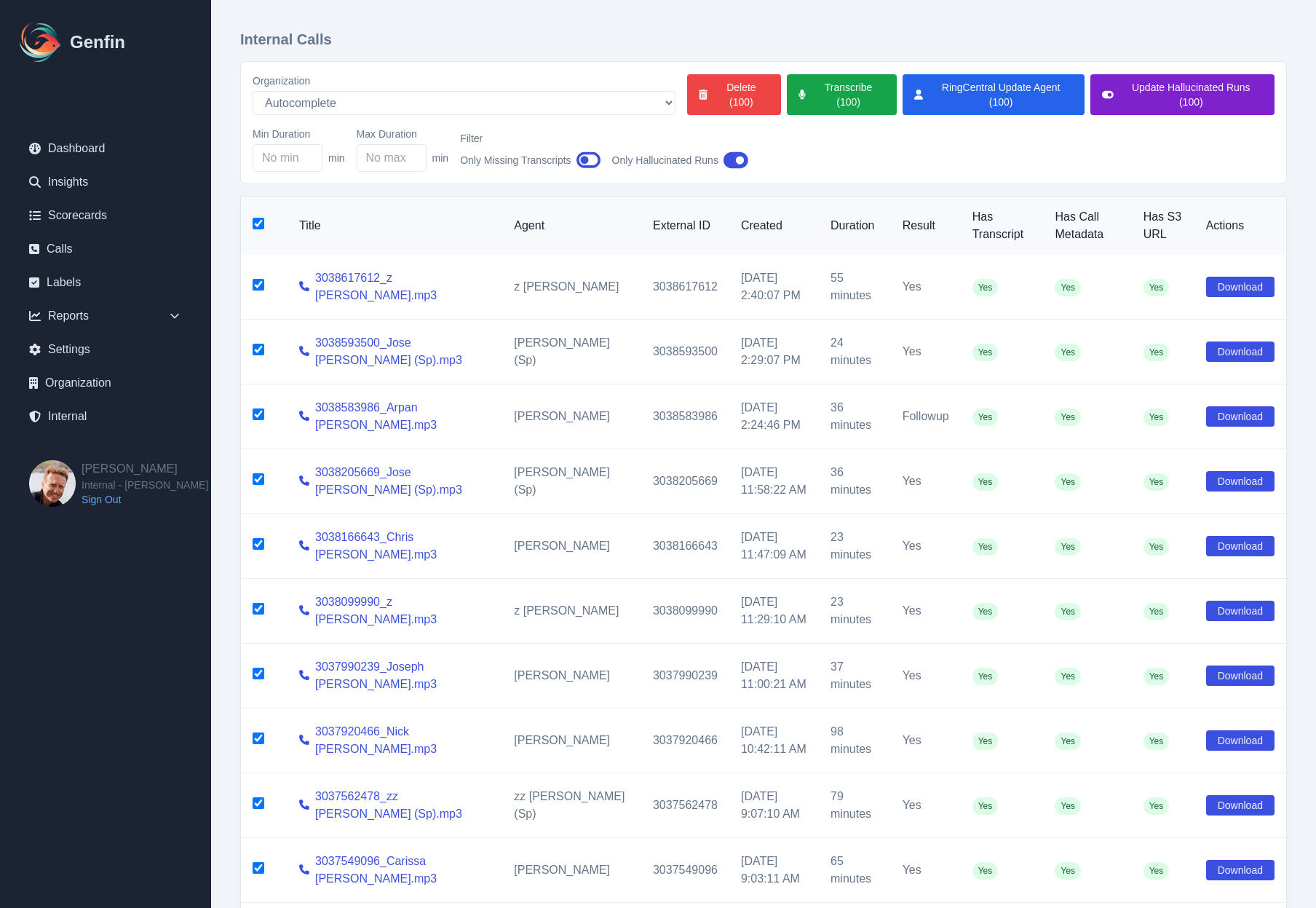
click at [1181, 102] on button "Update Hallucinated Runs (100)" at bounding box center [1182, 94] width 184 height 41
click at [1189, 105] on button "Update Hallucinated Runs (100)" at bounding box center [1182, 94] width 184 height 41
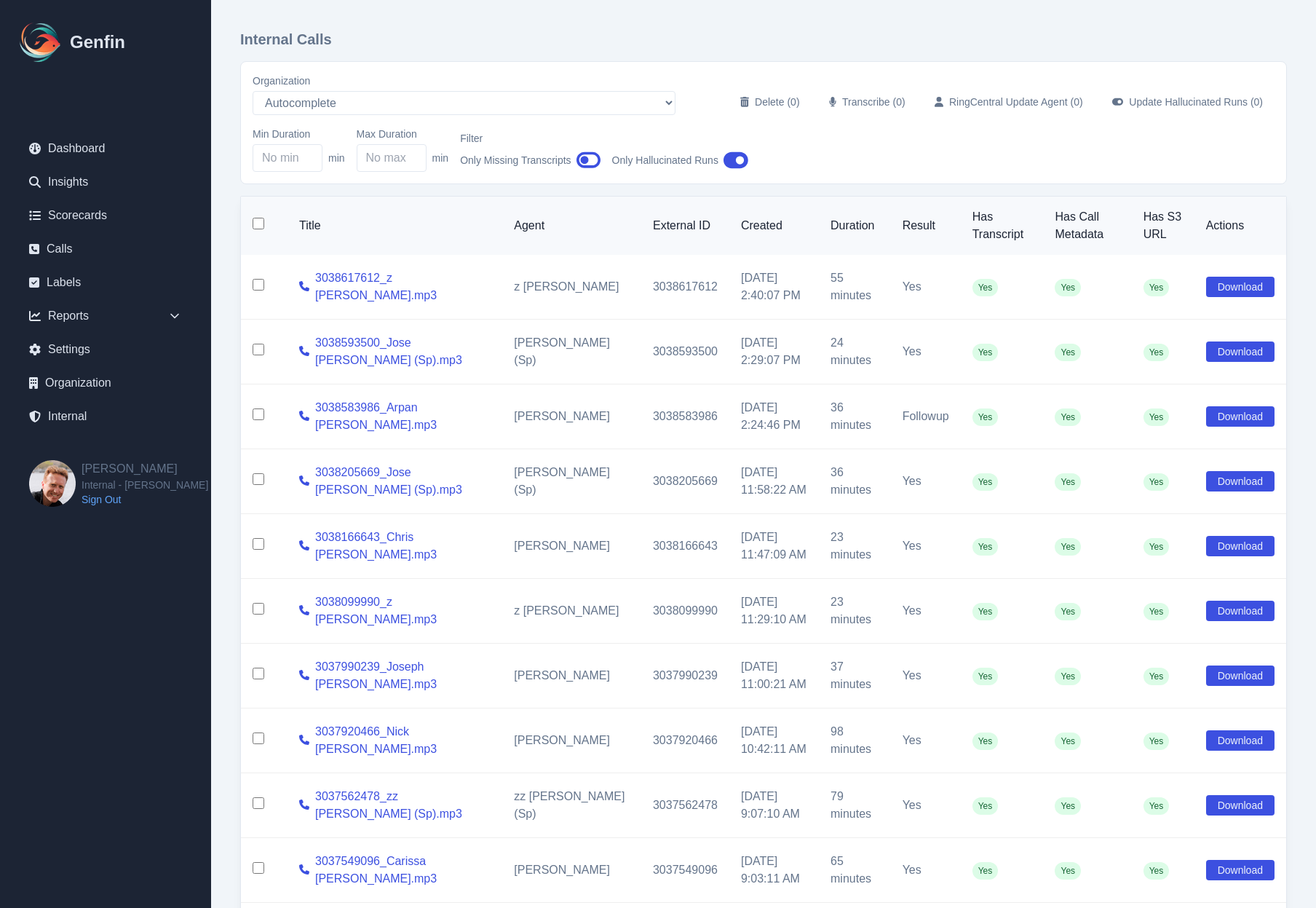
checkbox input "false"
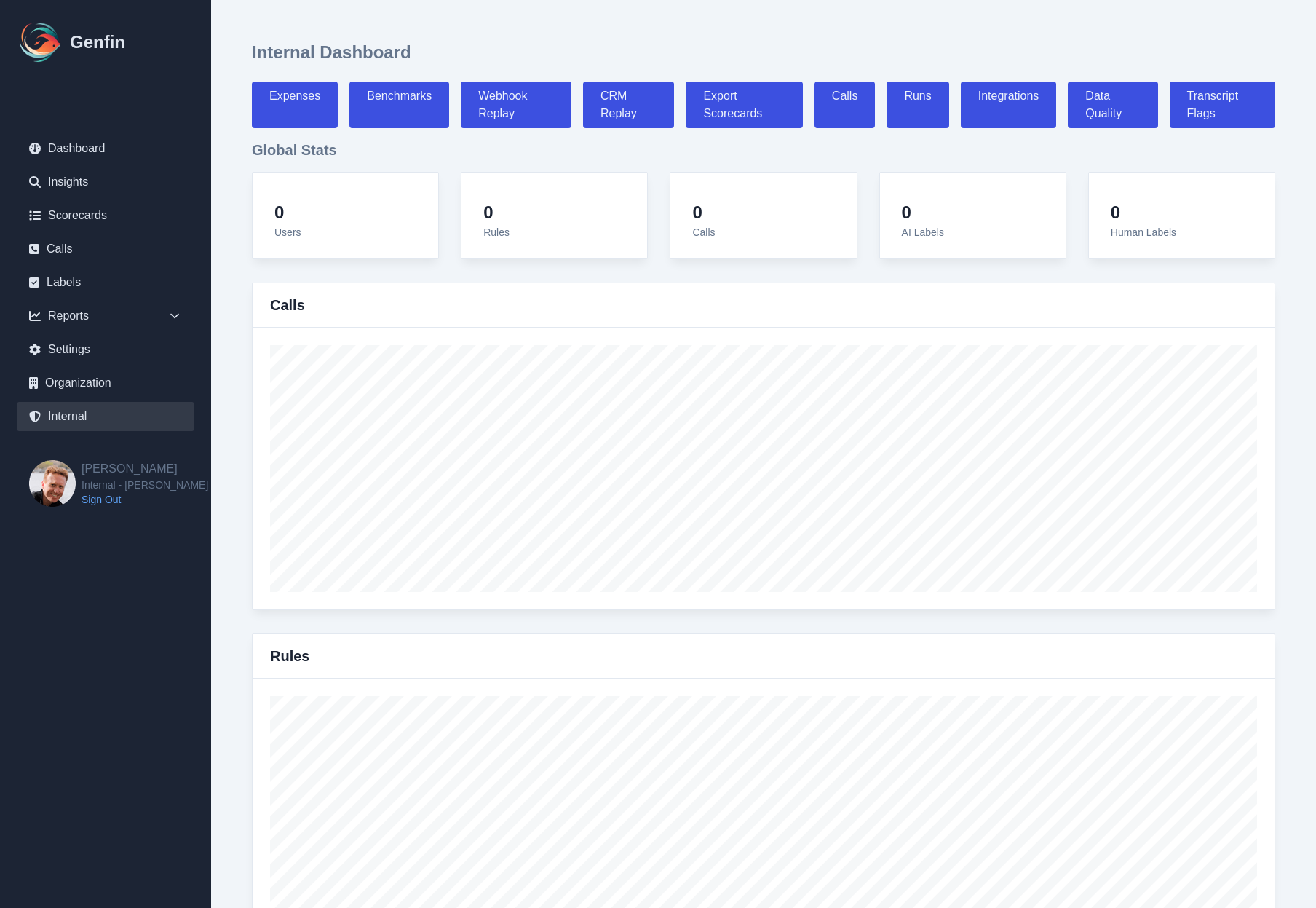
select select "paid"
select select "7"
select select "paid"
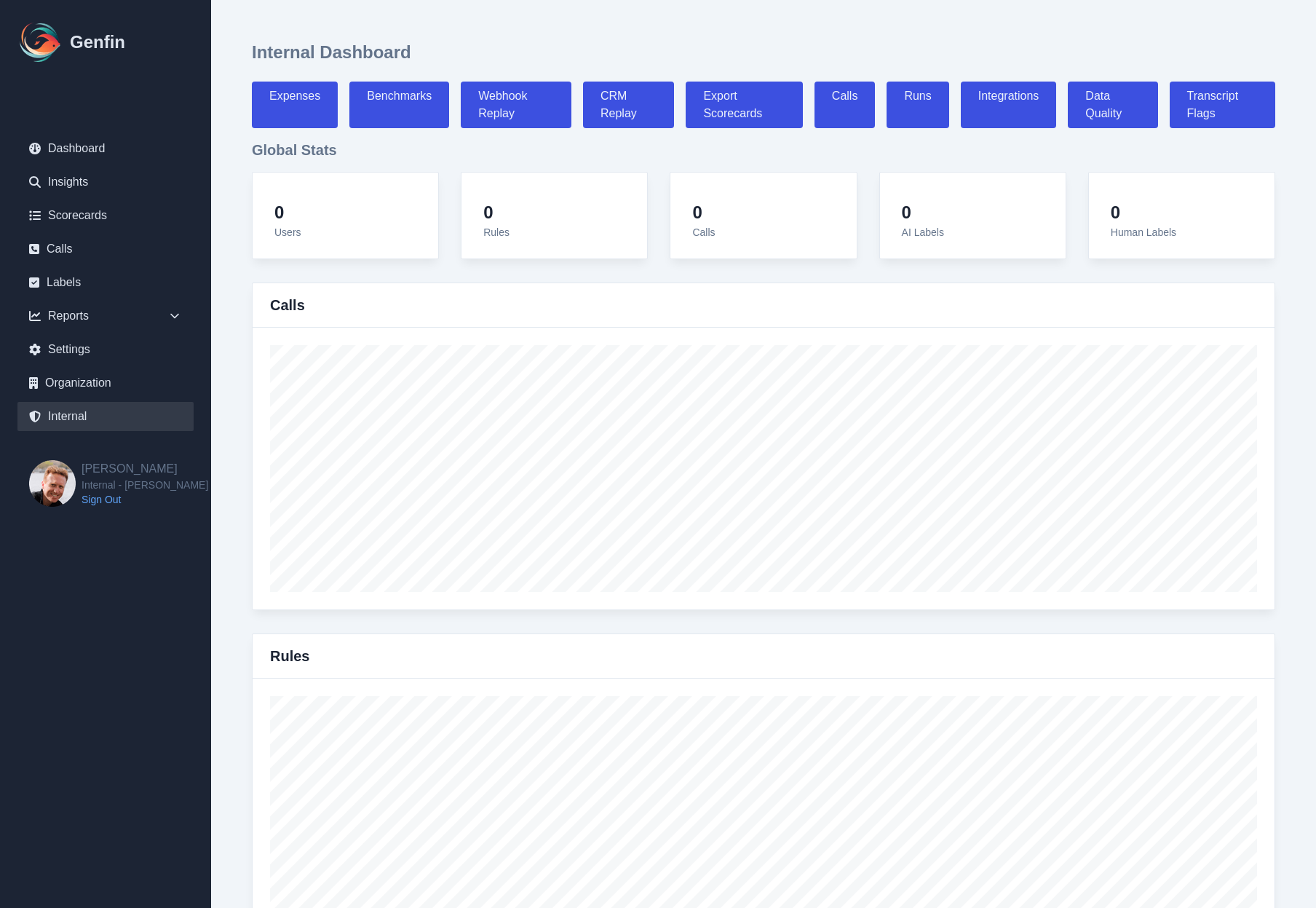
select select "7"
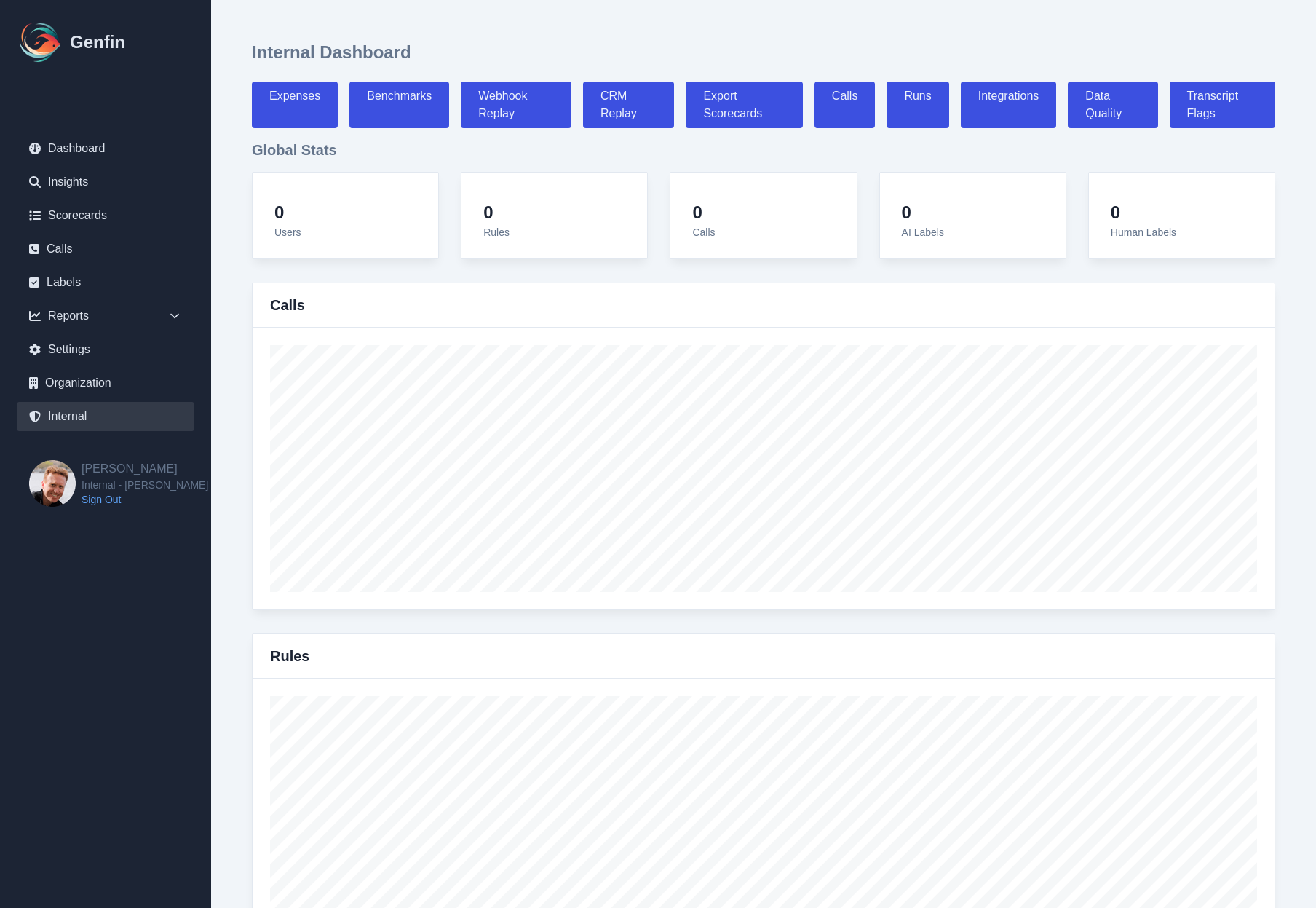
select select "7"
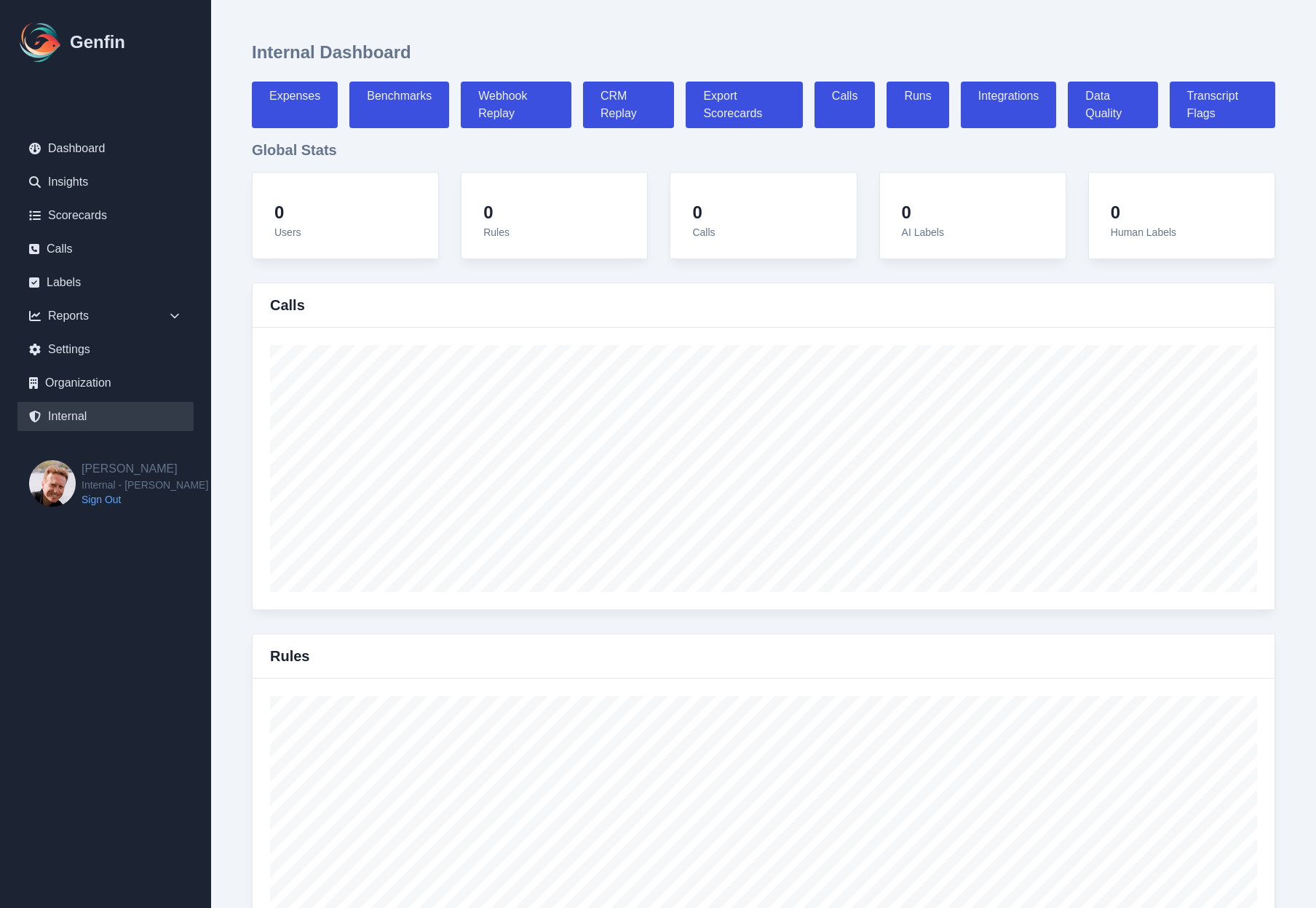
select select "7"
select select "paid"
select select "7"
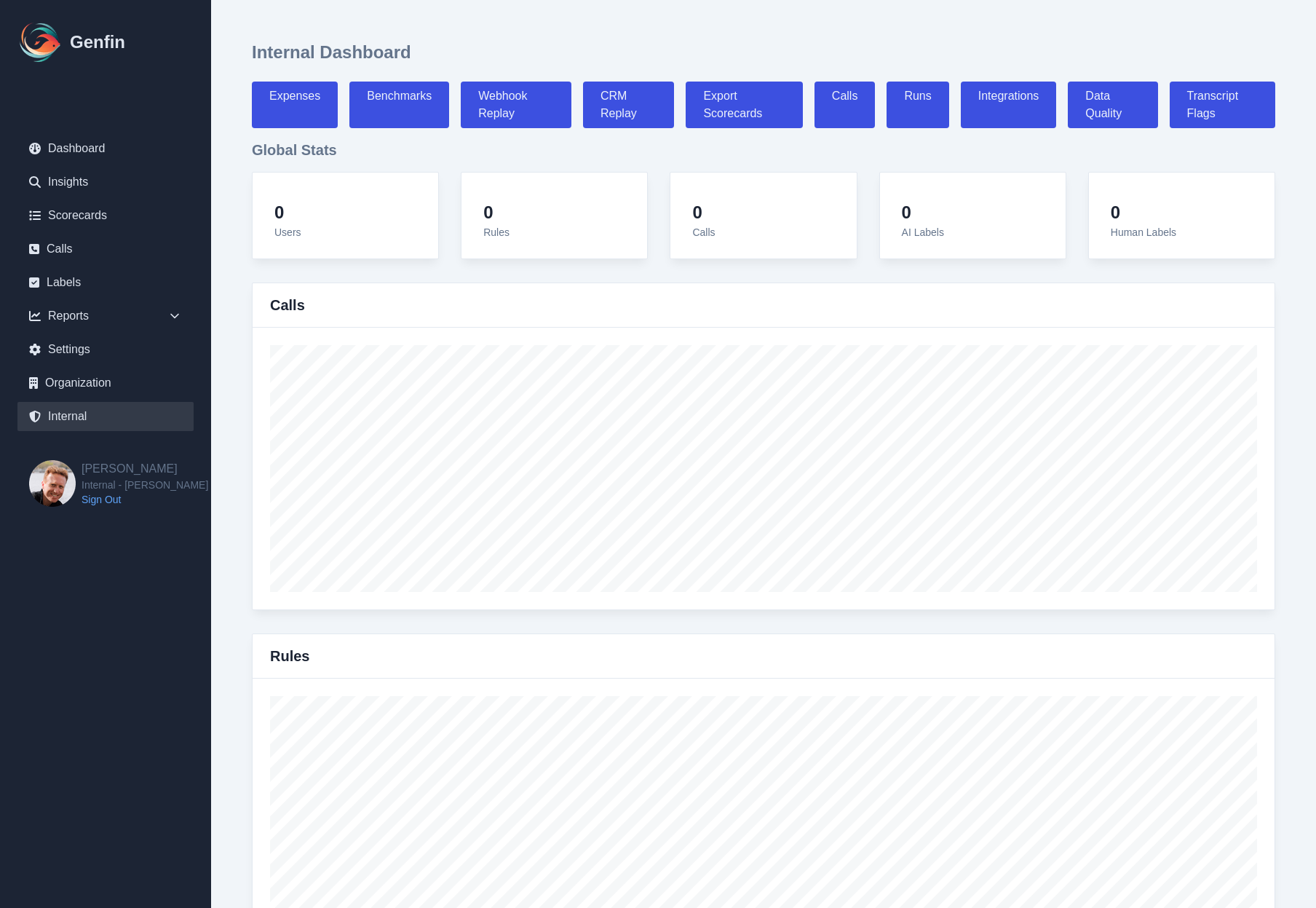
select select "7"
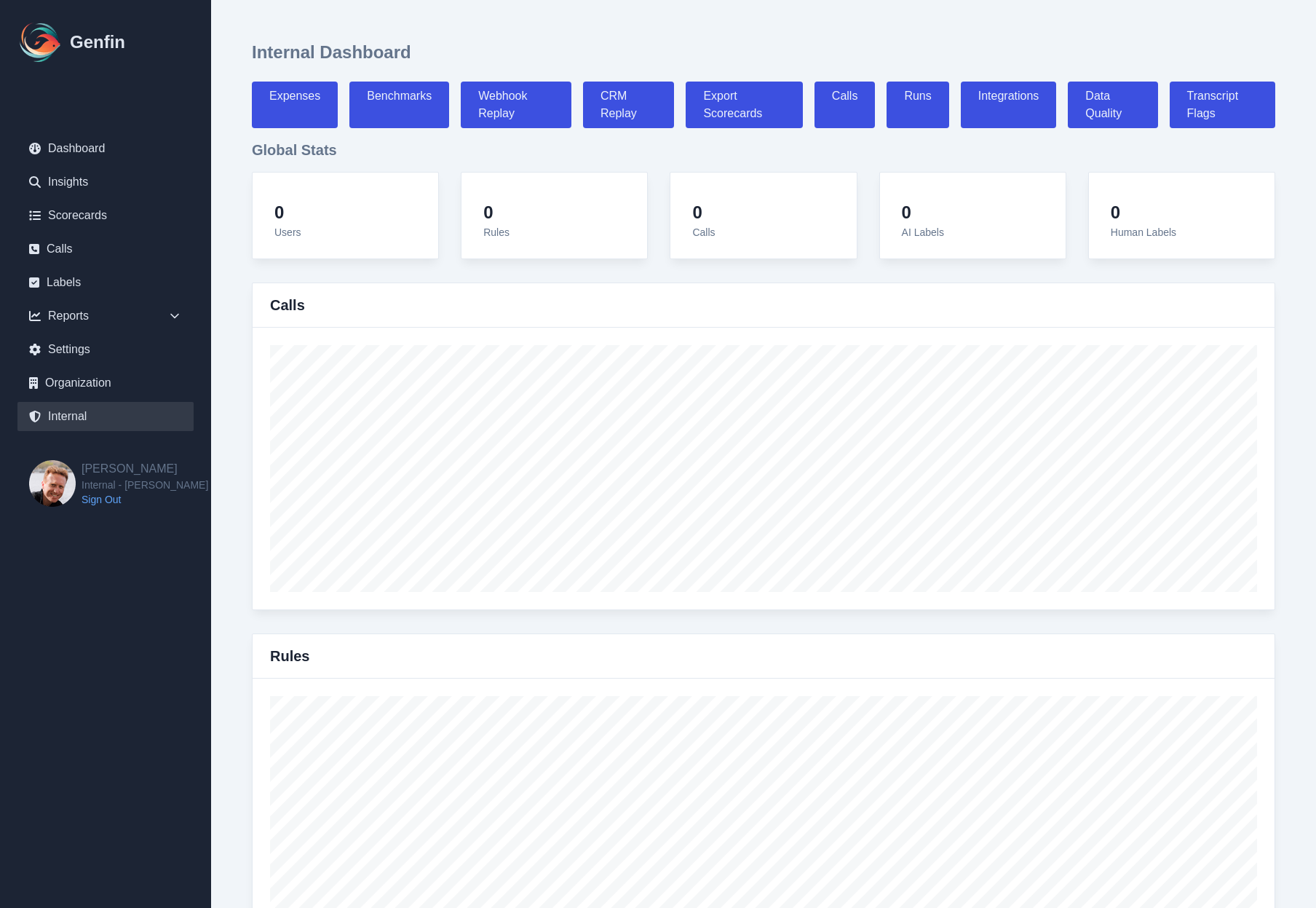
select select "7"
select select "paid"
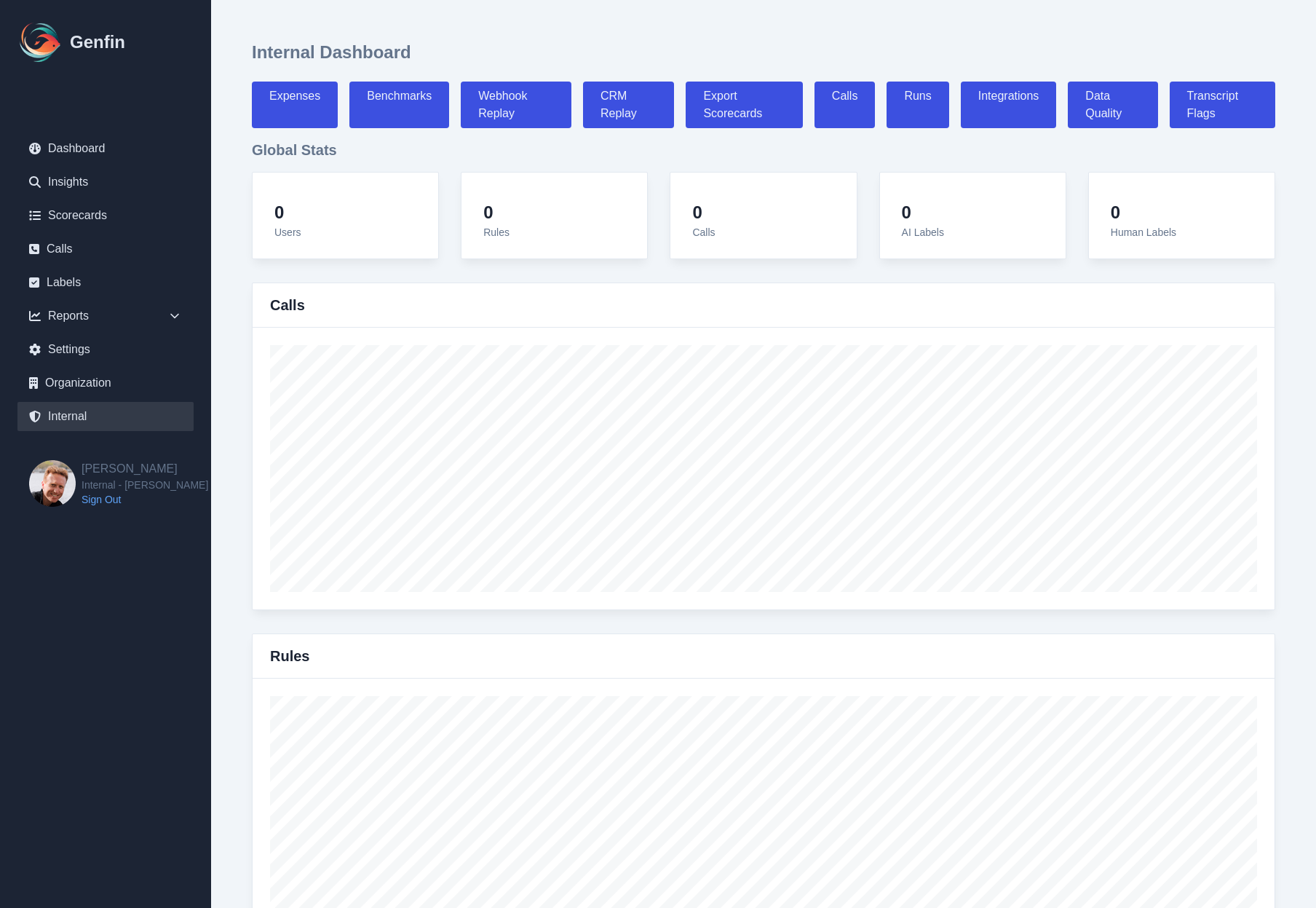
select select "7"
select select "paid"
select select "7"
select select "paid"
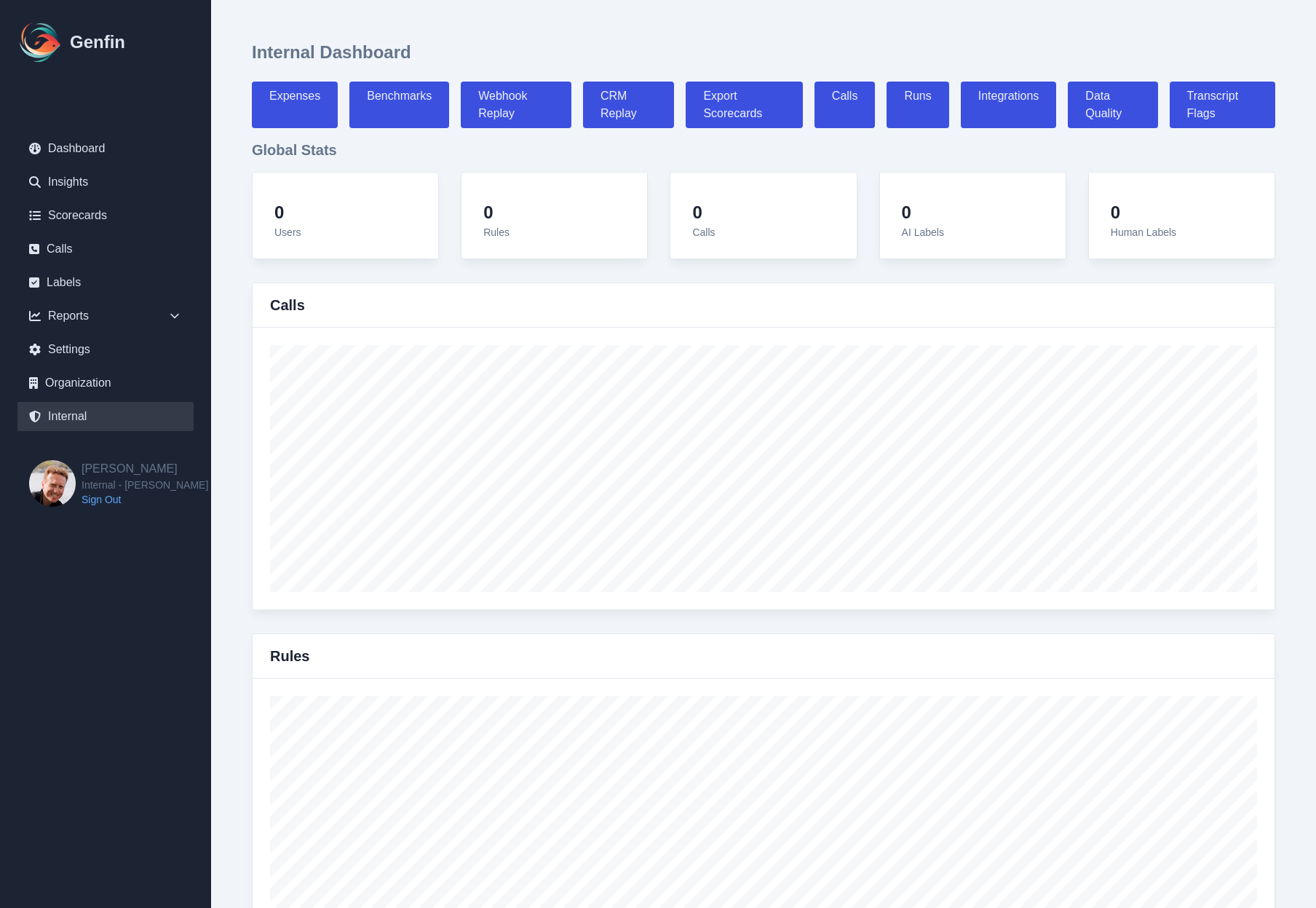
select select "7"
select select "paid"
select select "7"
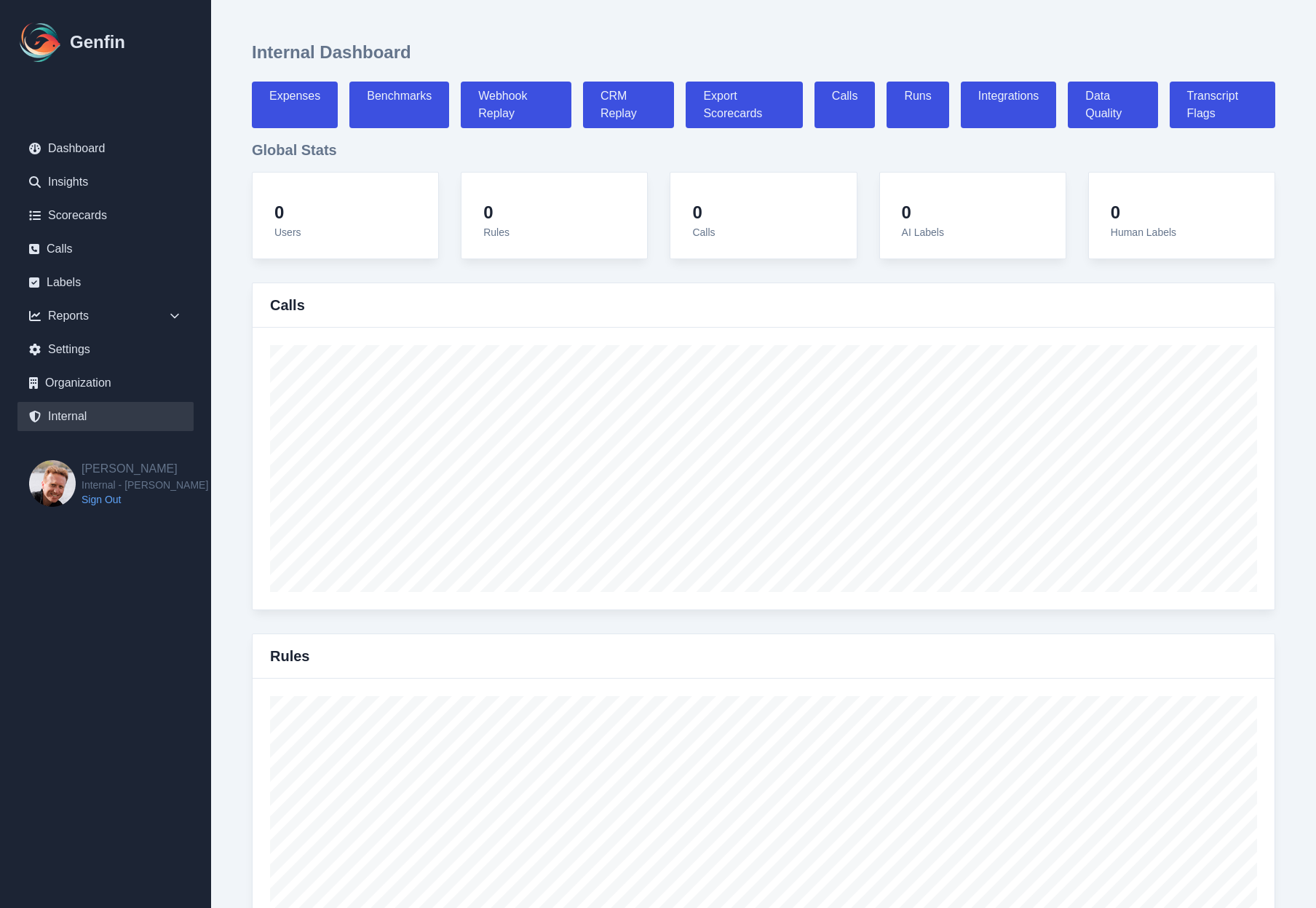
select select "7"
select select "paid"
select select "7"
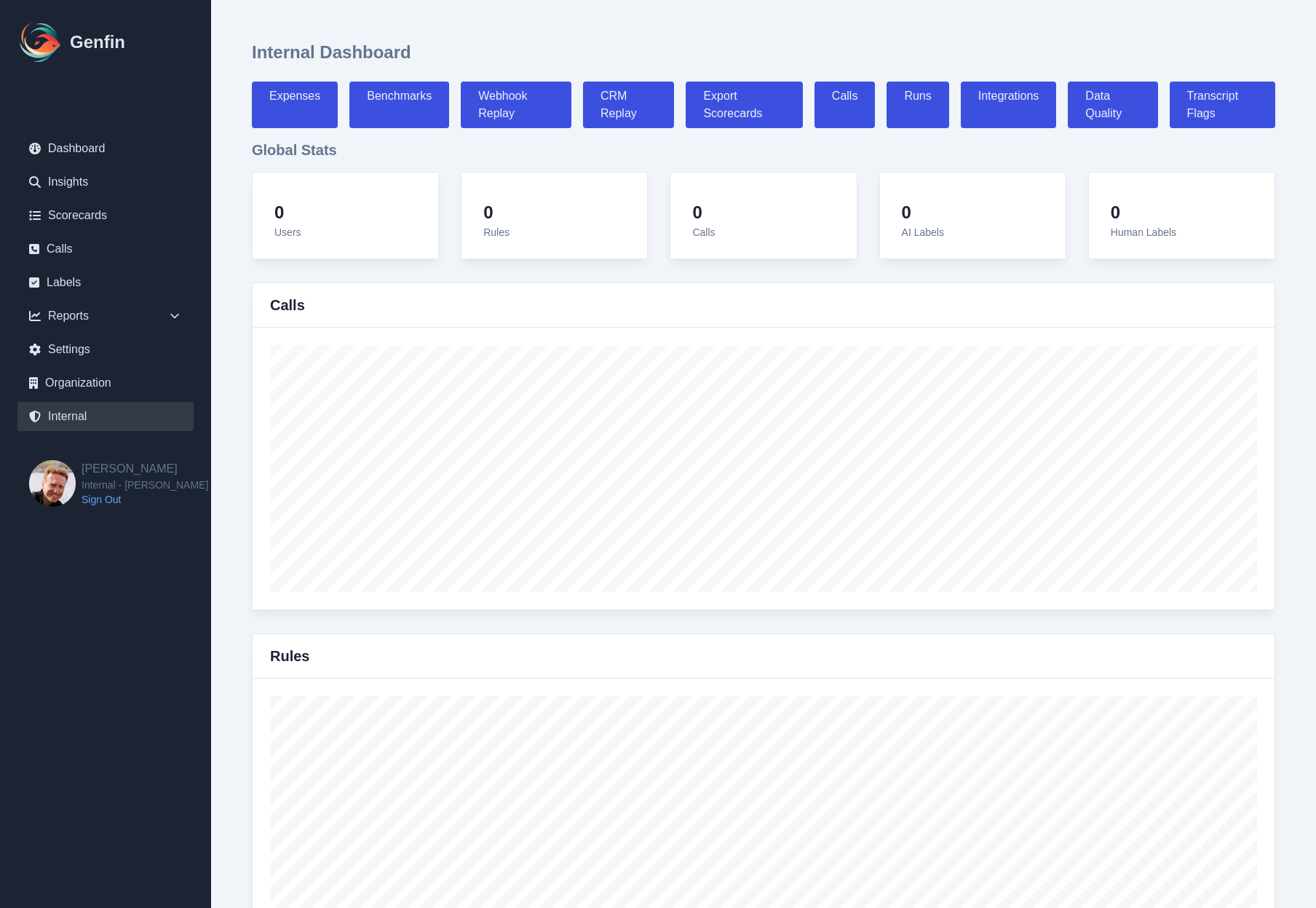
select select "paid"
select select "7"
select select "paid"
select select "7"
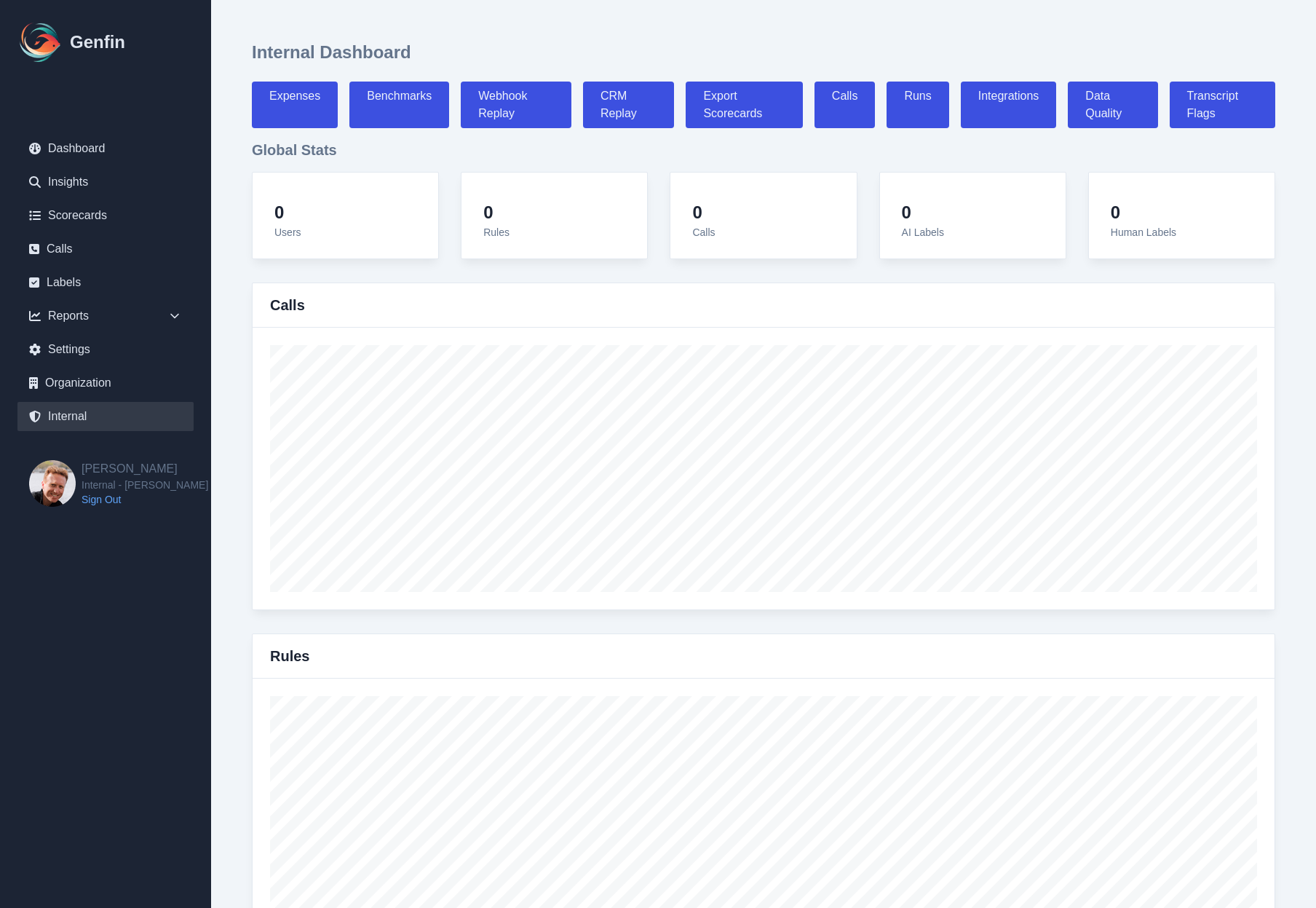
select select "paid"
select select "7"
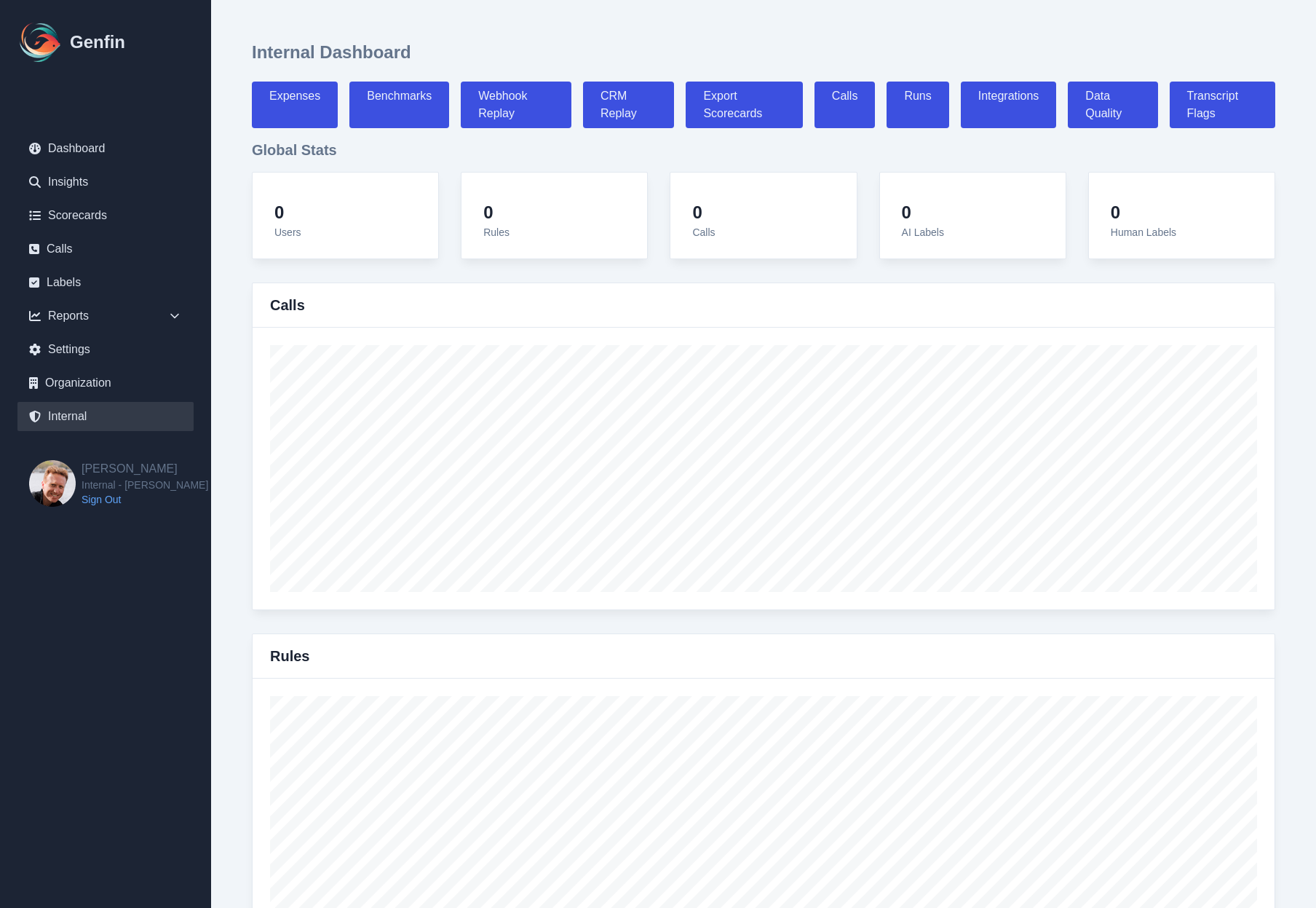
select select "7"
select select "paid"
select select "7"
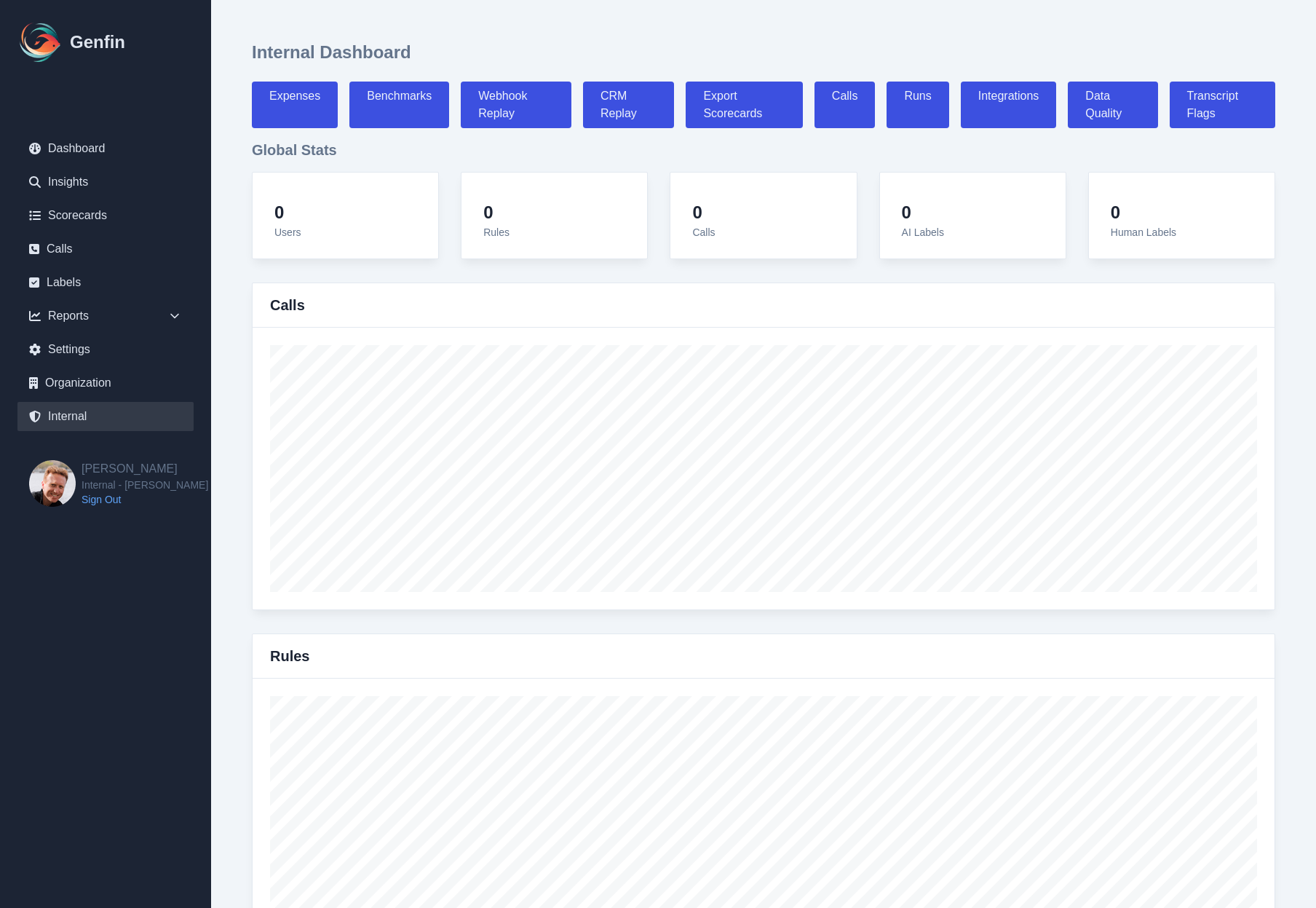
select select "7"
select select "paid"
select select "7"
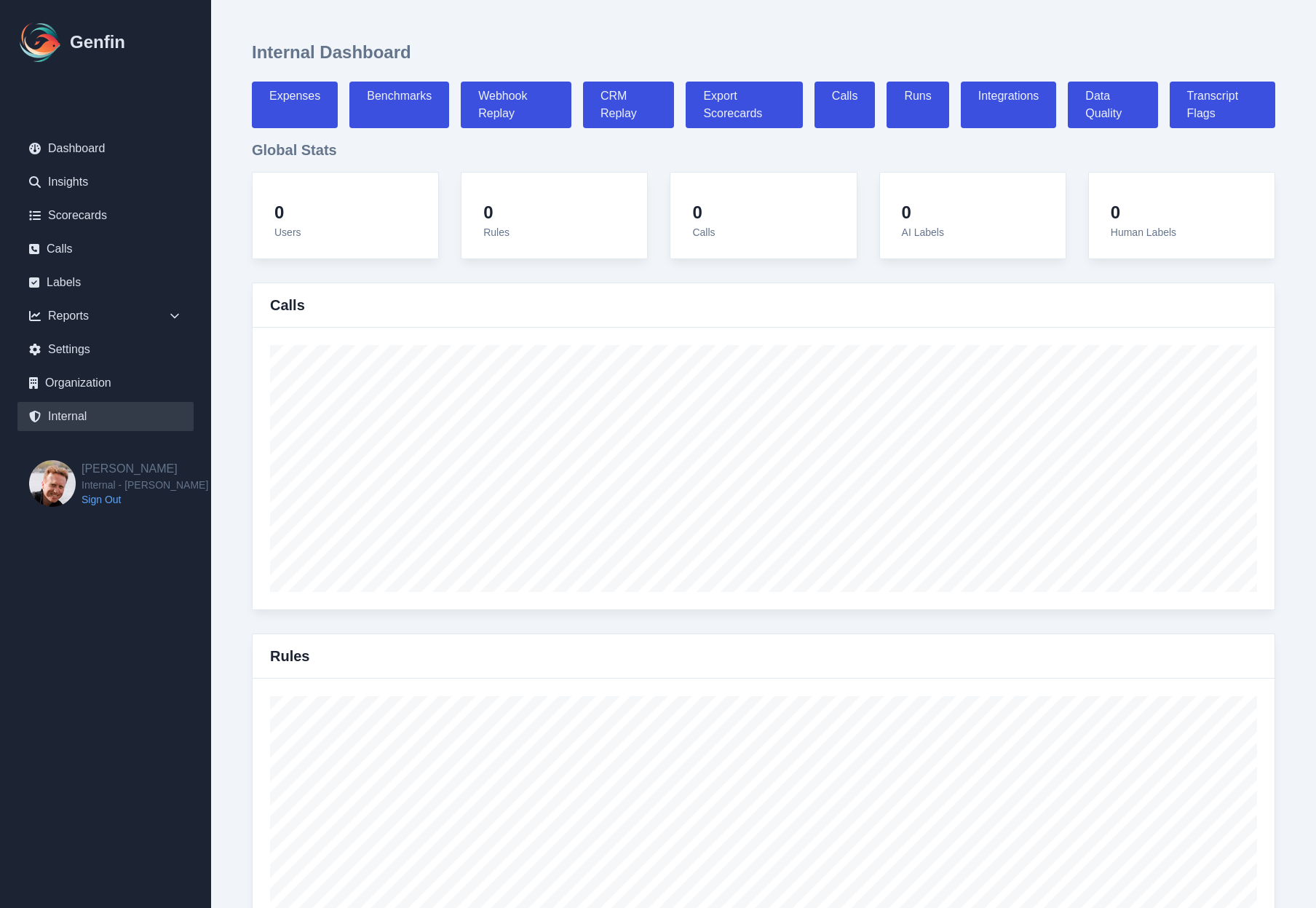
select select "7"
select select "paid"
select select "7"
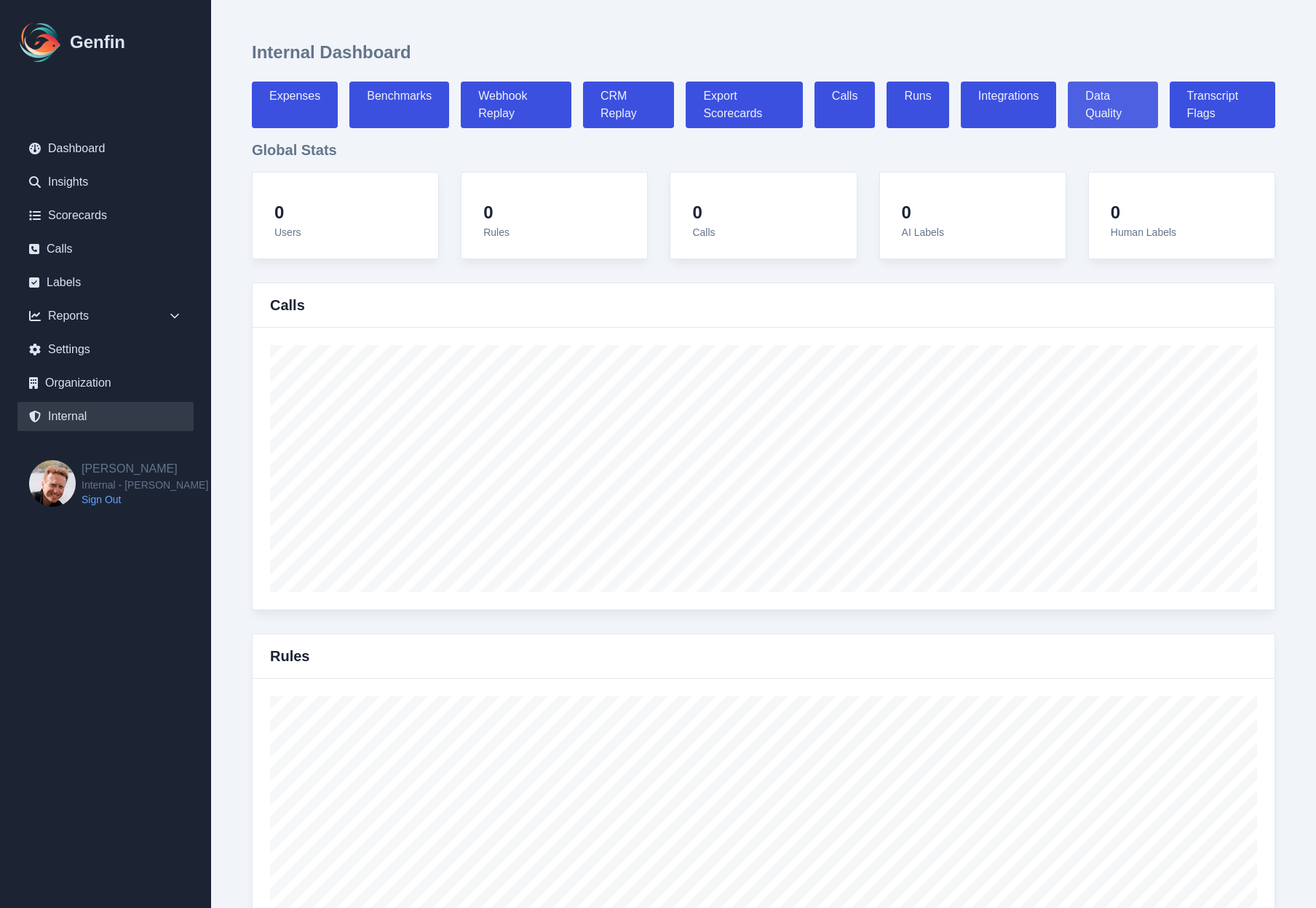
click at [1077, 93] on link "Data Quality" at bounding box center [1112, 104] width 90 height 46
